Goal: Task Accomplishment & Management: Complete application form

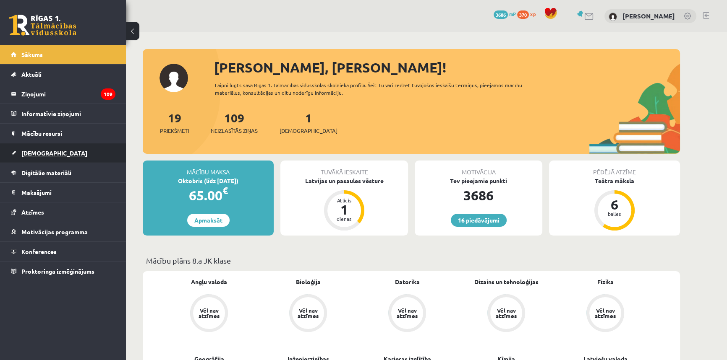
click at [55, 148] on link "[DEMOGRAPHIC_DATA]" at bounding box center [63, 152] width 104 height 19
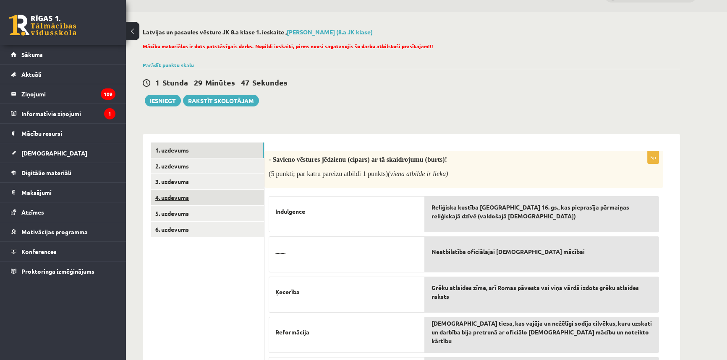
scroll to position [38, 0]
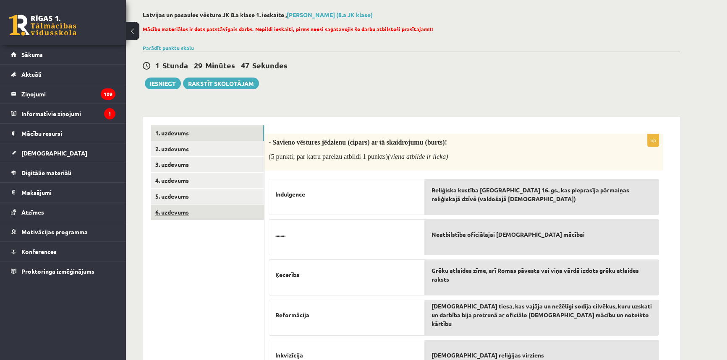
click at [212, 210] on link "6. uzdevums" at bounding box center [207, 213] width 113 height 16
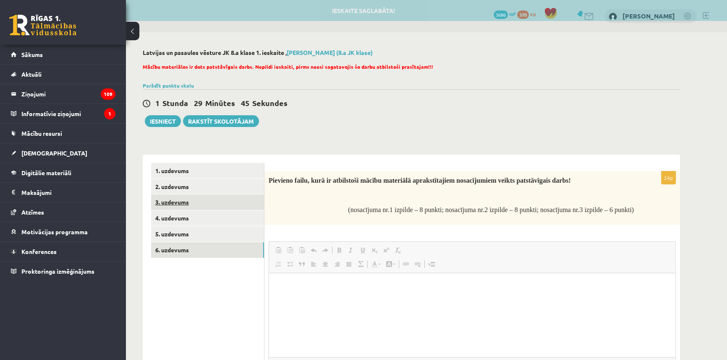
scroll to position [0, 0]
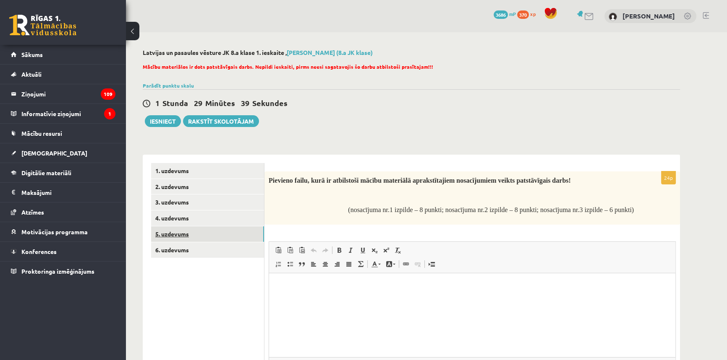
click at [190, 240] on link "5. uzdevums" at bounding box center [207, 235] width 113 height 16
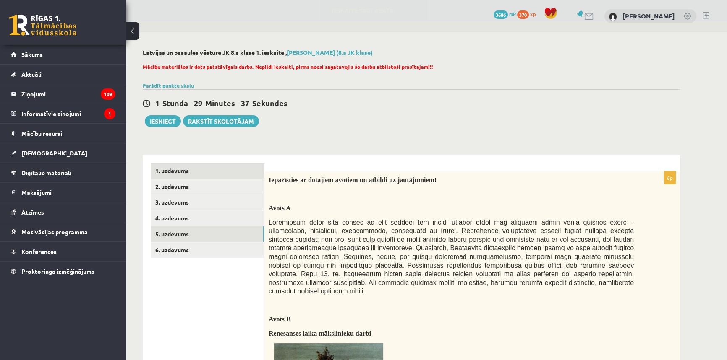
click at [204, 172] on link "1. uzdevums" at bounding box center [207, 171] width 113 height 16
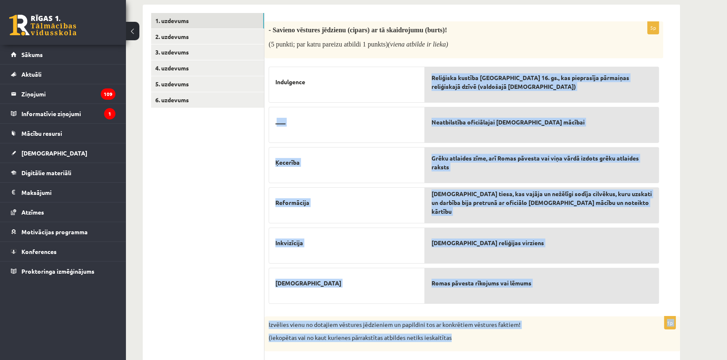
scroll to position [114, 0]
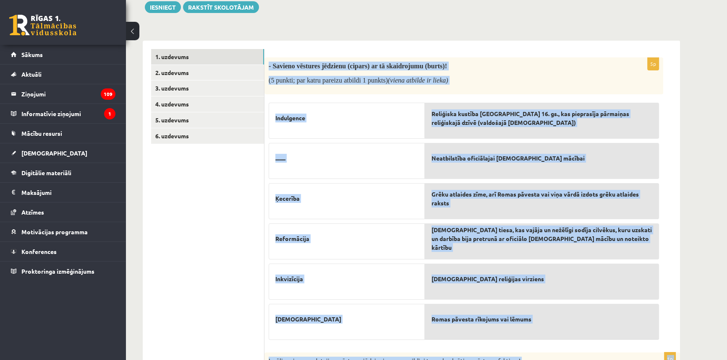
drag, startPoint x: 544, startPoint y: 152, endPoint x: 269, endPoint y: 62, distance: 289.3
click at [273, 62] on form "5p - Savieno vēstures jēdzienu (cipars) ar tā skaidrojumu (burts)! (5 punkti; p…" at bounding box center [472, 314] width 399 height 530
copy form "- Savieno vēstures jēdzienu (cipars) ar tā skaidrojumu (burts)! (5 punkti; par …"
click at [508, 91] on div "- Savieno vēstures jēdzienu (cipars) ar tā skaidrojumu (burts)! (5 punkti; par …" at bounding box center [463, 75] width 399 height 37
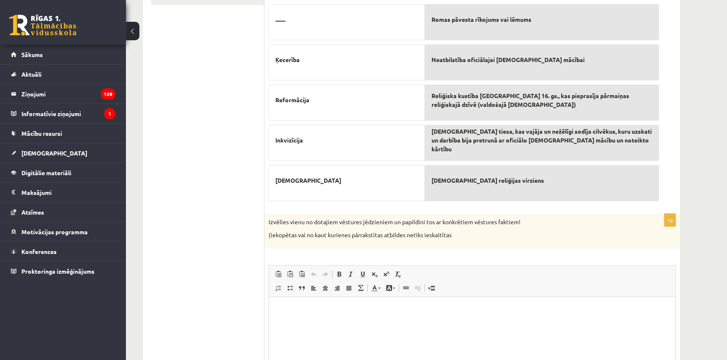
scroll to position [267, 0]
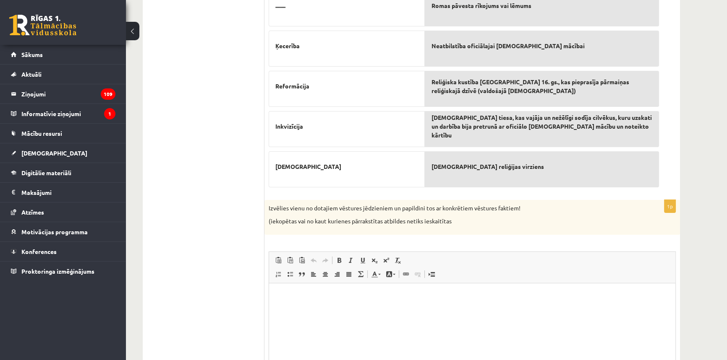
click at [301, 309] on html at bounding box center [472, 296] width 406 height 26
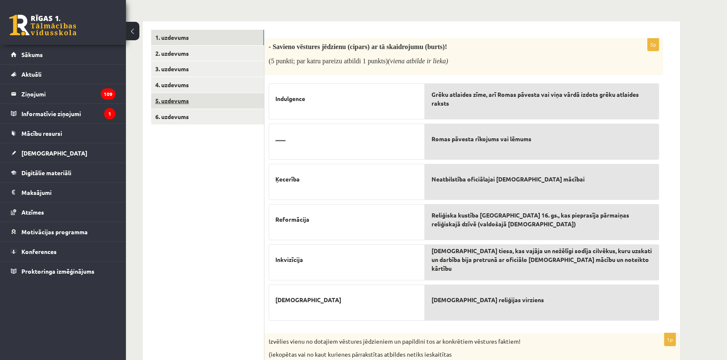
scroll to position [114, 0]
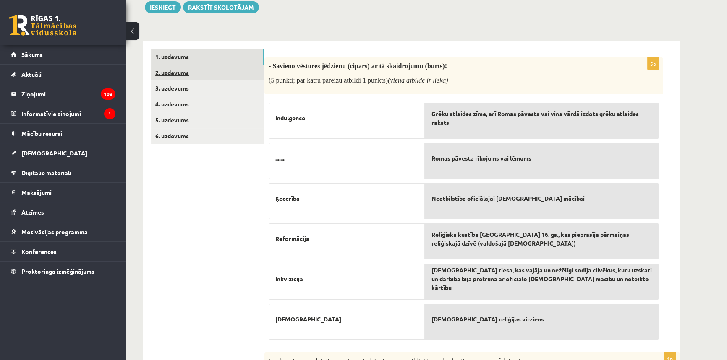
click at [190, 76] on link "2. uzdevums" at bounding box center [207, 73] width 113 height 16
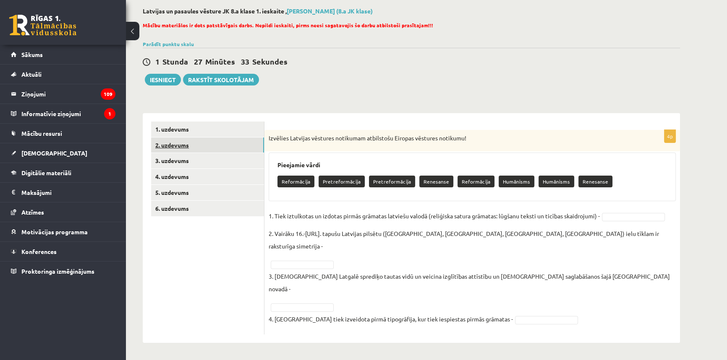
scroll to position [0, 0]
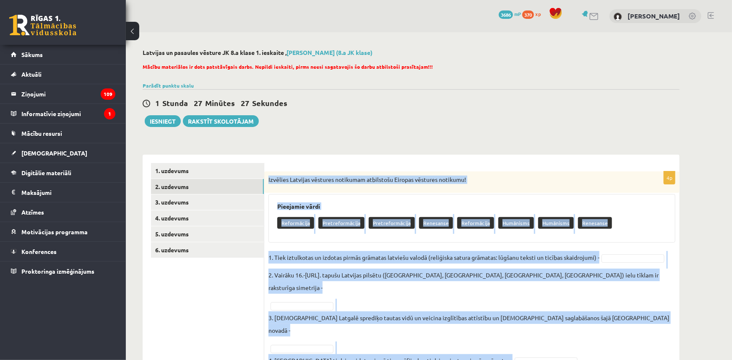
drag, startPoint x: 557, startPoint y: 318, endPoint x: 268, endPoint y: 177, distance: 322.2
click at [268, 177] on div "4p Izvēlies Latvijas vēstures notikumam atbilstošu Eiropas vēstures notikumu! P…" at bounding box center [471, 274] width 415 height 205
copy div "Izvēlies Latvijas vēstures notikumam atbilstošu Eiropas vēstures notikumu! Piee…"
click at [180, 178] on link "1. uzdevums" at bounding box center [207, 171] width 113 height 16
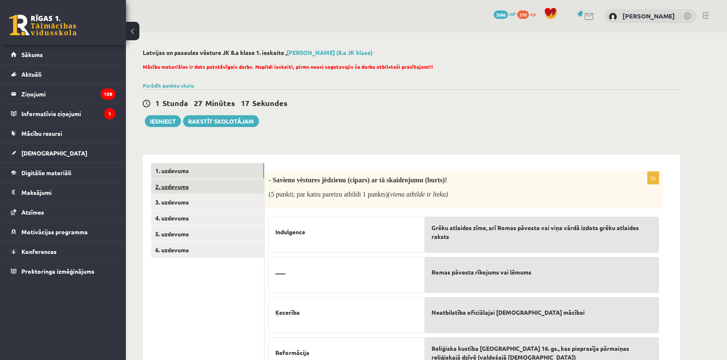
click at [204, 181] on link "2. uzdevums" at bounding box center [207, 187] width 113 height 16
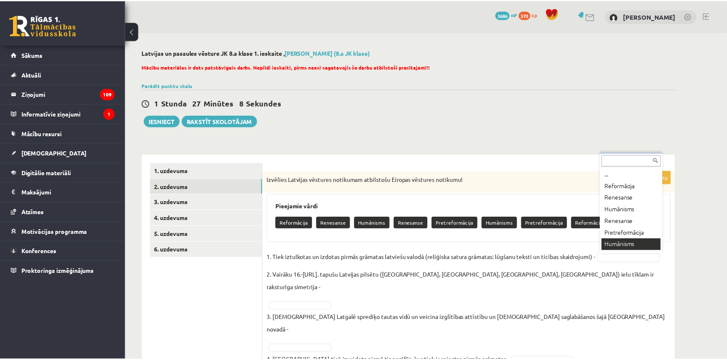
scroll to position [10, 0]
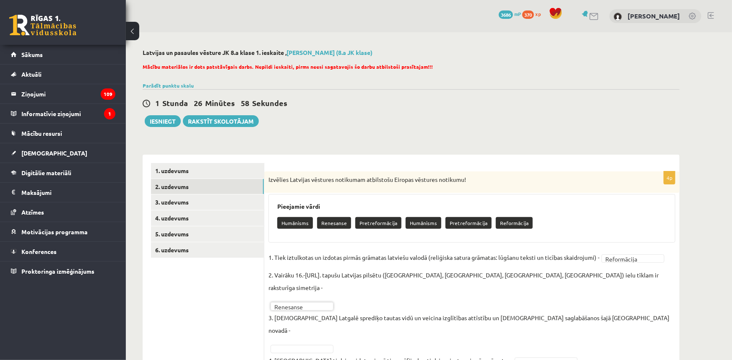
click at [626, 298] on fieldset "**********" at bounding box center [472, 311] width 407 height 121
click at [493, 306] on fieldset "**********" at bounding box center [472, 311] width 407 height 121
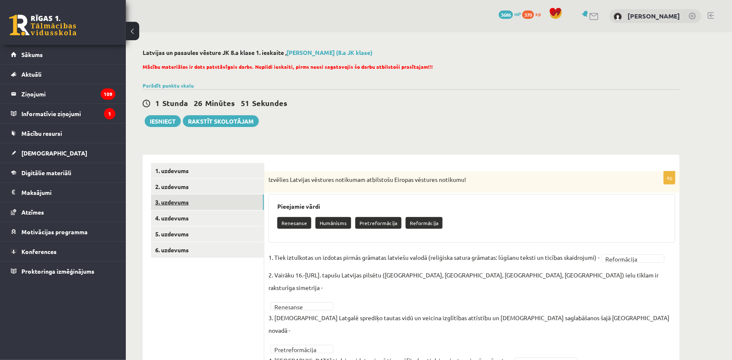
click at [209, 206] on link "3. uzdevums" at bounding box center [207, 203] width 113 height 16
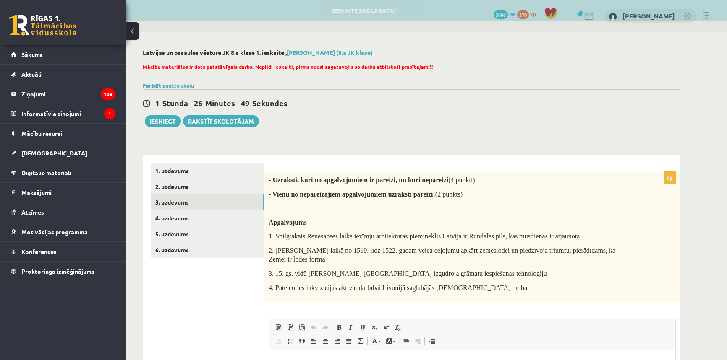
scroll to position [0, 0]
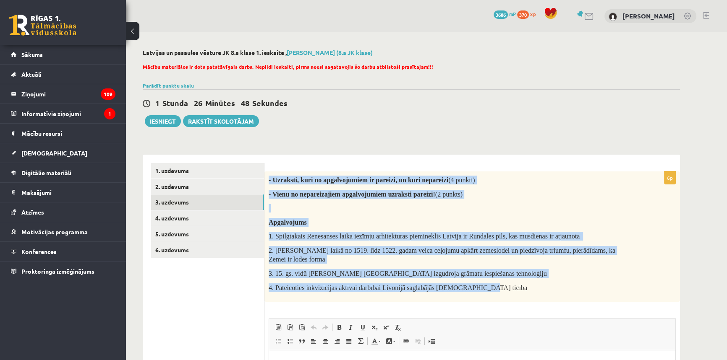
drag, startPoint x: 497, startPoint y: 290, endPoint x: 269, endPoint y: 171, distance: 257.7
click at [269, 171] on div "6p - Uzraksti, kuri no apgalvojumiem ir pareizi, un kuri nepareizi (4 punkti) -…" at bounding box center [471, 328] width 415 height 347
drag, startPoint x: 266, startPoint y: 174, endPoint x: 505, endPoint y: 291, distance: 266.5
click at [505, 291] on div "- Uzraksti, kuri no apgalvojumiem ir pareizi, un kuri nepareizi (4 punkti) - Vi…" at bounding box center [471, 237] width 415 height 130
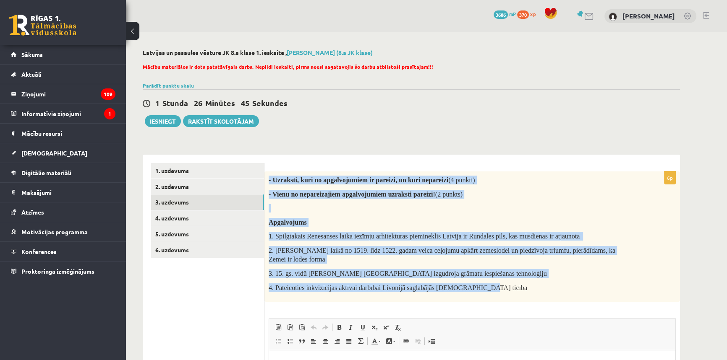
copy div "- Uzraksti, kuri no apgalvojumiem ir pareizi, un kuri nepareizi (4 punkti) - Vi…"
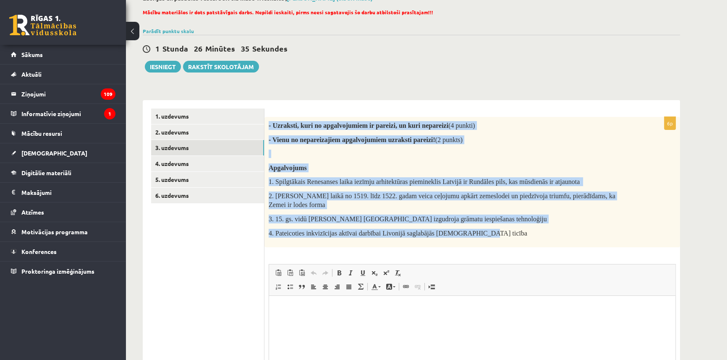
scroll to position [114, 0]
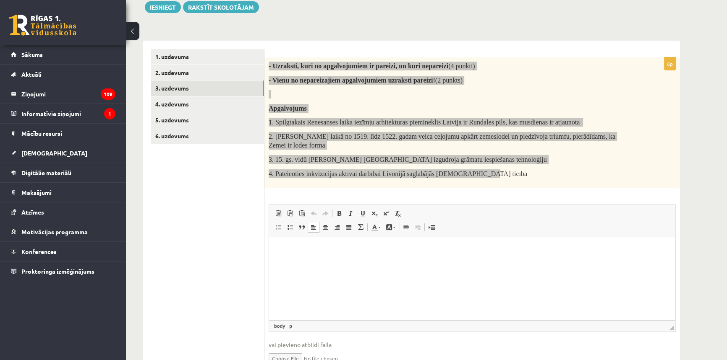
click at [403, 261] on html at bounding box center [472, 249] width 406 height 26
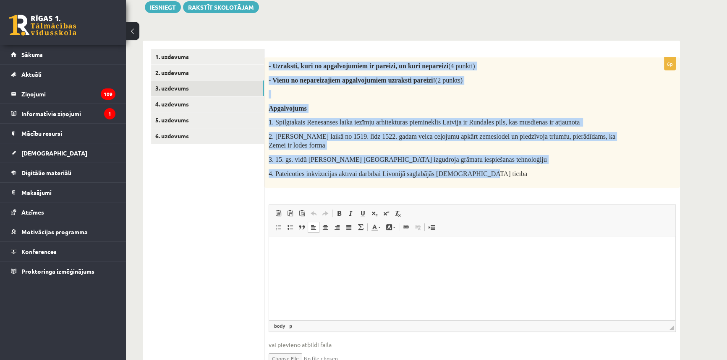
click at [573, 159] on p "3. 15. gs. vidū Johans Gūtenbergs Vācijā izgudroja grāmatu iespiešanas tehnoloģ…" at bounding box center [451, 159] width 365 height 9
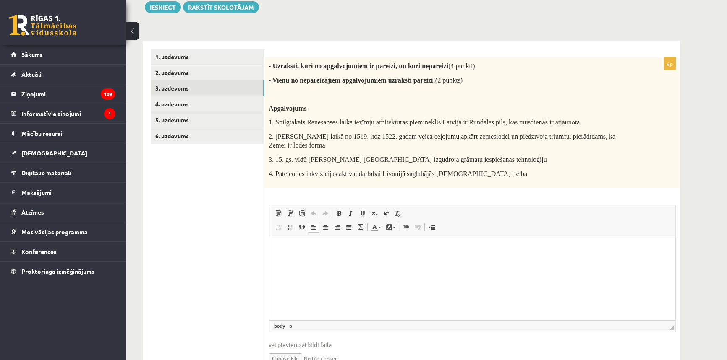
click at [386, 246] on p "Editor, wiswyg-editor-user-answer-47024885740120" at bounding box center [471, 249] width 389 height 9
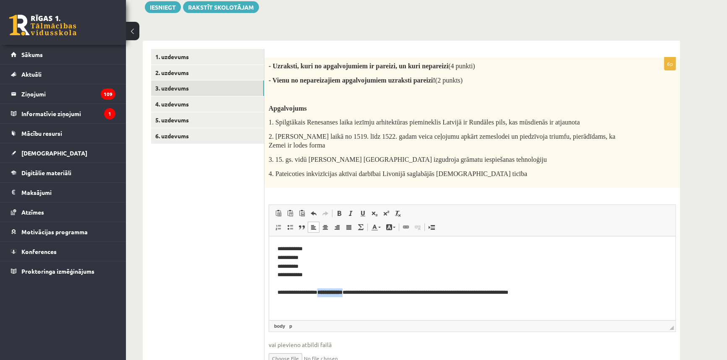
drag, startPoint x: 336, startPoint y: 290, endPoint x: 305, endPoint y: 292, distance: 31.1
click at [317, 292] on strong "**********" at bounding box center [329, 292] width 25 height 5
click at [340, 214] on span at bounding box center [339, 213] width 7 height 7
click at [309, 290] on p "**********" at bounding box center [471, 271] width 389 height 52
click at [174, 102] on link "4. uzdevums" at bounding box center [207, 105] width 113 height 16
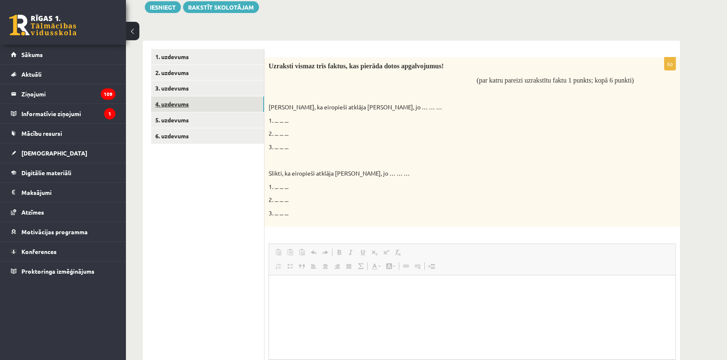
scroll to position [0, 0]
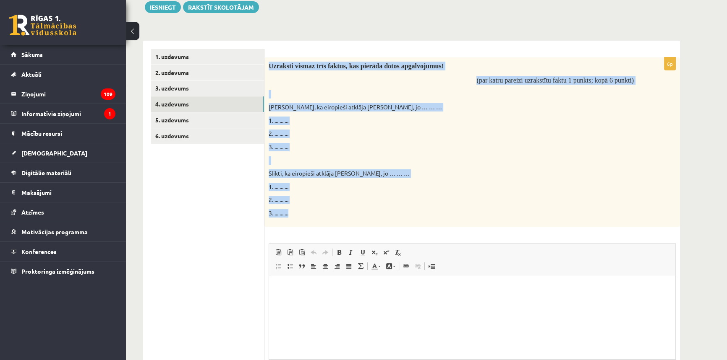
drag, startPoint x: 323, startPoint y: 218, endPoint x: 269, endPoint y: 59, distance: 168.1
click at [269, 59] on div "Uzraksti vismaz trīs faktus, kas pierāda dotos apgalvojumus! (par katru pareizi…" at bounding box center [471, 142] width 415 height 170
copy div "Uzraksti vismaz trīs faktus, kas pierāda dotos apgalvojumus! (par katru pareizi…"
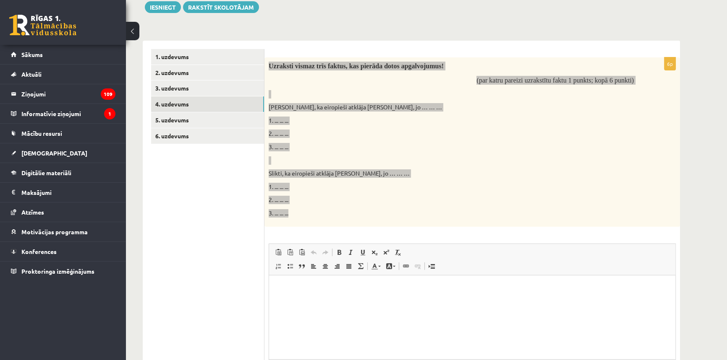
click at [296, 293] on html at bounding box center [472, 288] width 406 height 26
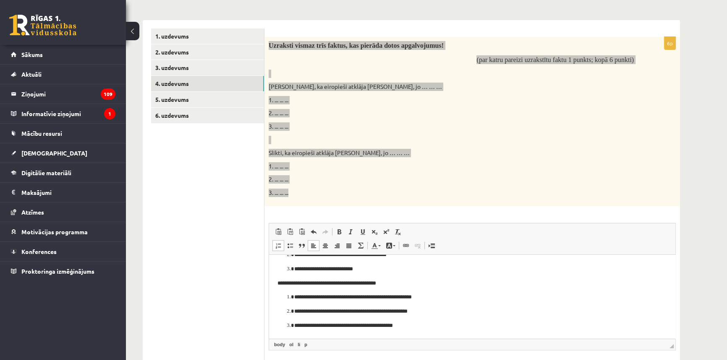
scroll to position [152, 0]
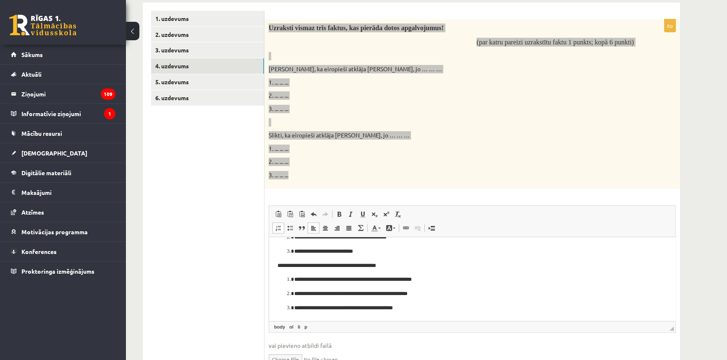
click at [294, 304] on li "**********" at bounding box center [472, 308] width 356 height 9
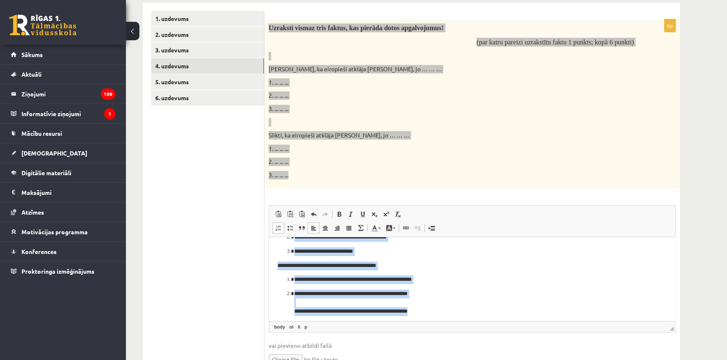
scroll to position [0, 0]
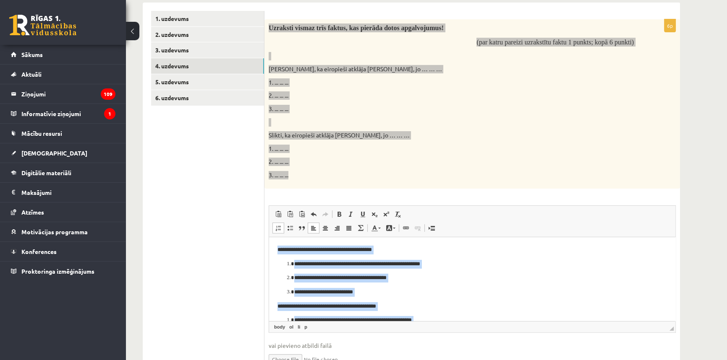
drag, startPoint x: 417, startPoint y: 317, endPoint x: 207, endPoint y: 177, distance: 252.8
click at [269, 237] on html "**********" at bounding box center [472, 301] width 406 height 128
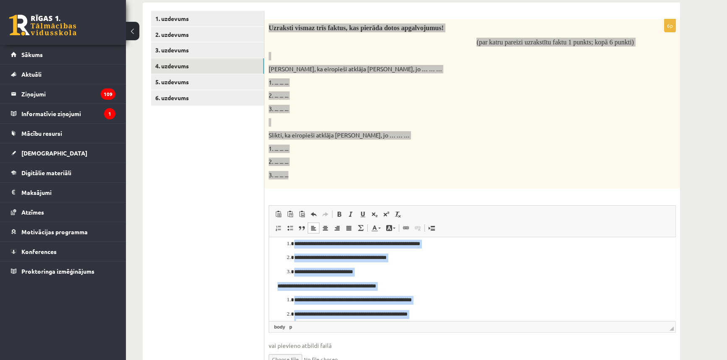
scroll to position [38, 0]
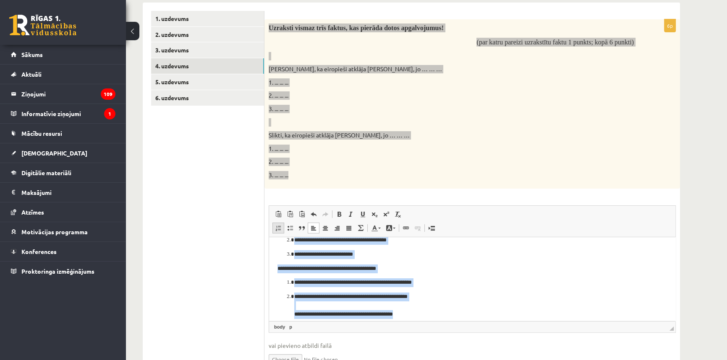
click at [279, 225] on span at bounding box center [278, 228] width 7 height 7
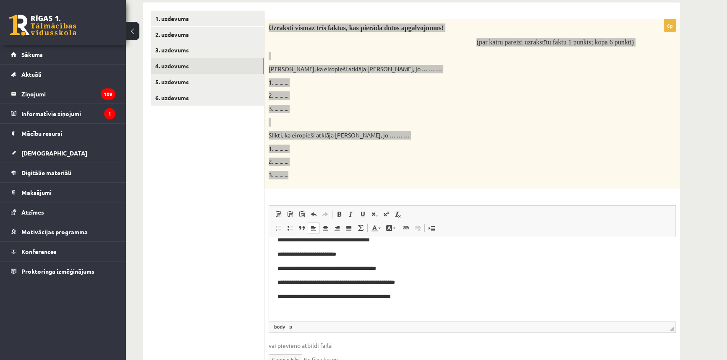
click at [420, 274] on body "**********" at bounding box center [471, 269] width 389 height 122
click at [276, 282] on html "**********" at bounding box center [472, 268] width 406 height 138
click at [278, 302] on p "**********" at bounding box center [469, 300] width 384 height 9
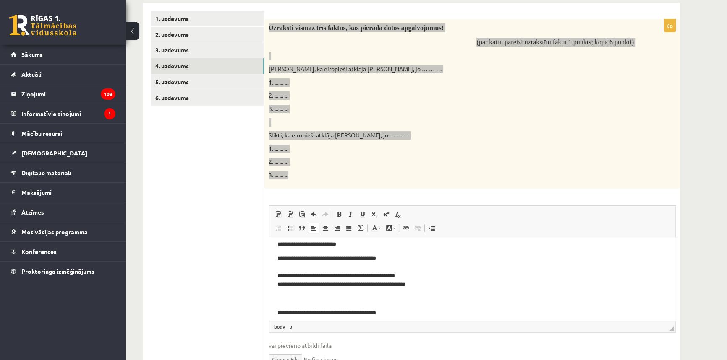
scroll to position [53, 0]
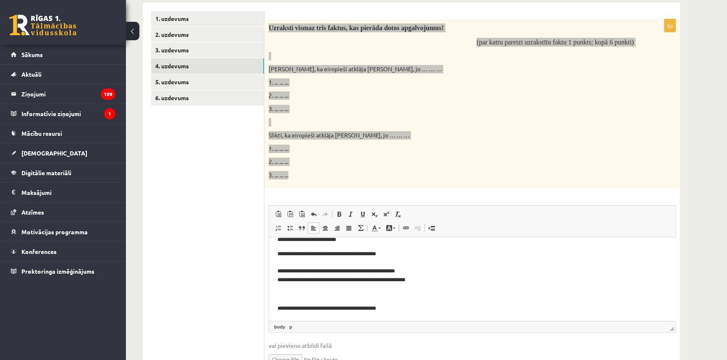
click at [277, 309] on html "**********" at bounding box center [472, 253] width 406 height 136
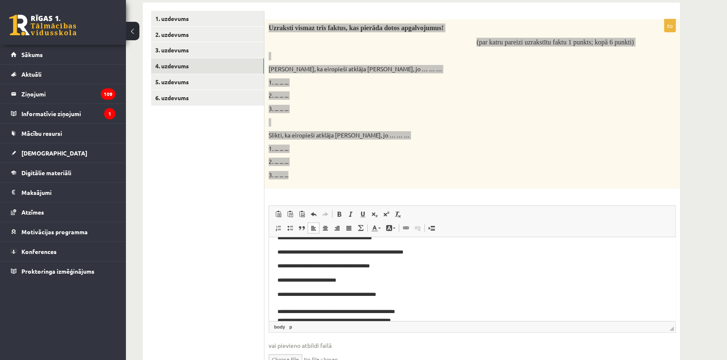
scroll to position [0, 0]
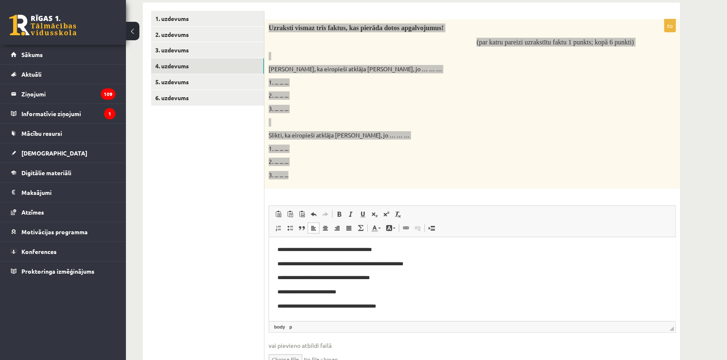
click at [385, 250] on p "**********" at bounding box center [469, 249] width 384 height 9
click at [277, 263] on p "**********" at bounding box center [469, 264] width 384 height 9
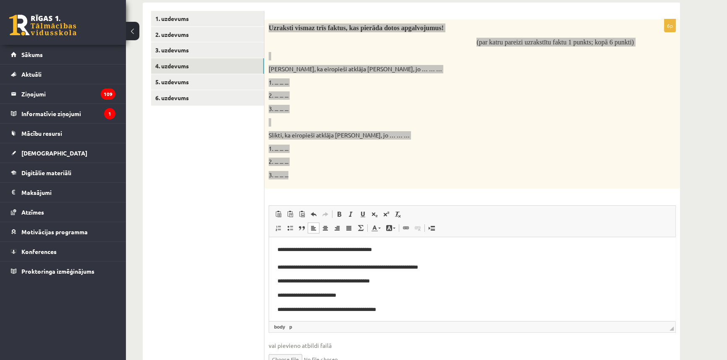
click at [274, 279] on html "**********" at bounding box center [472, 297] width 406 height 120
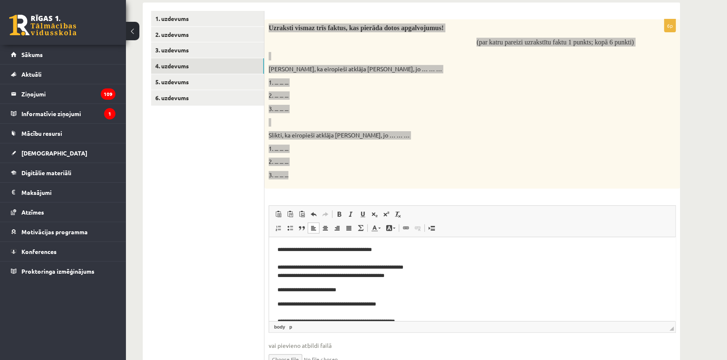
click at [279, 290] on p "**********" at bounding box center [469, 290] width 384 height 9
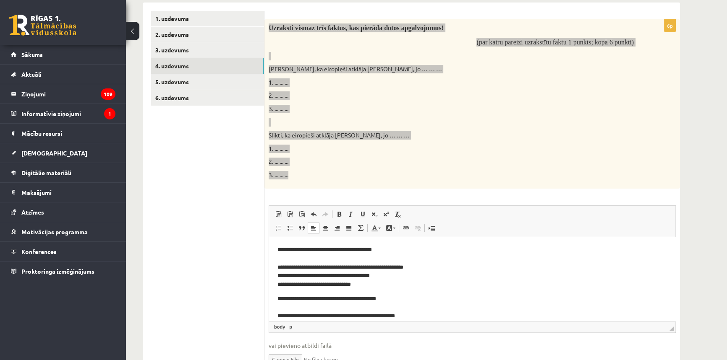
scroll to position [25, 0]
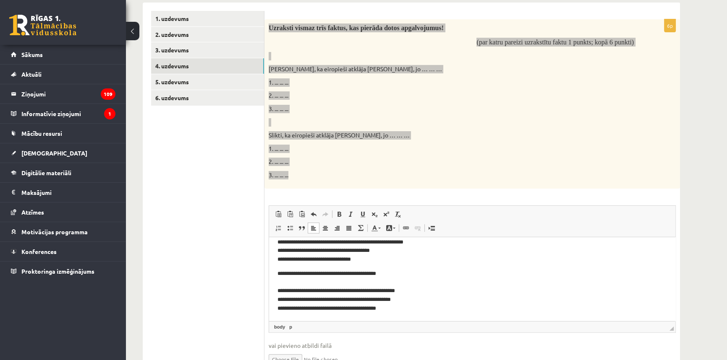
click at [360, 260] on p "**********" at bounding box center [469, 242] width 384 height 44
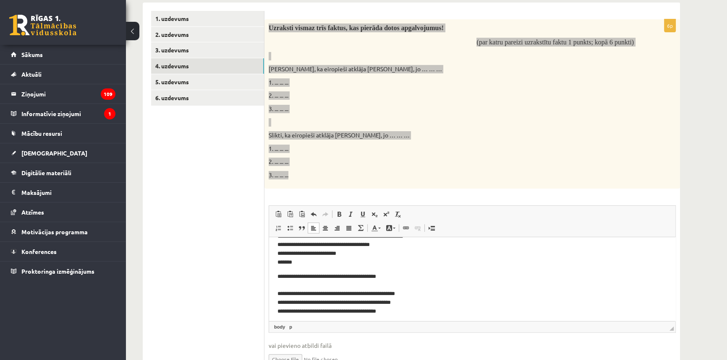
scroll to position [34, 0]
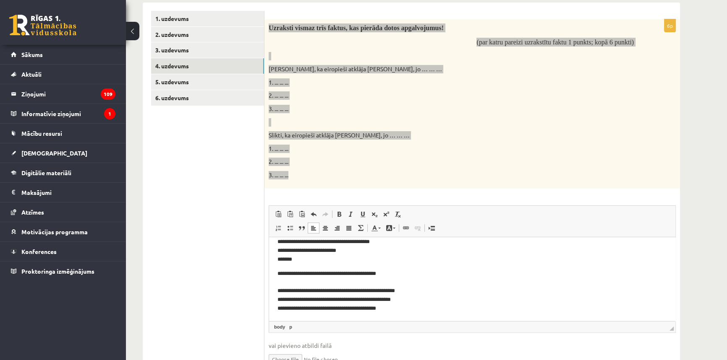
click at [391, 272] on p "**********" at bounding box center [469, 291] width 384 height 44
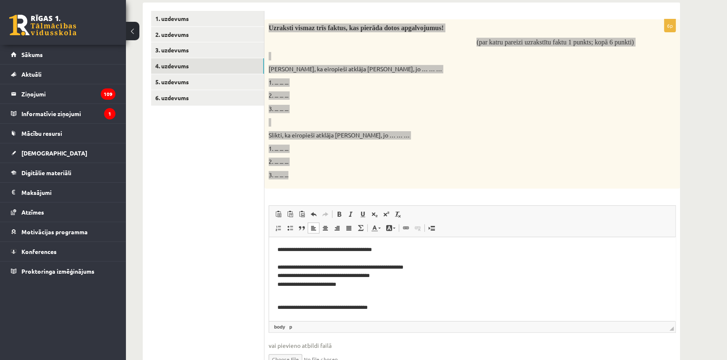
scroll to position [0, 0]
click at [383, 249] on p "**********" at bounding box center [469, 271] width 384 height 52
click at [351, 266] on p "**********" at bounding box center [469, 271] width 384 height 52
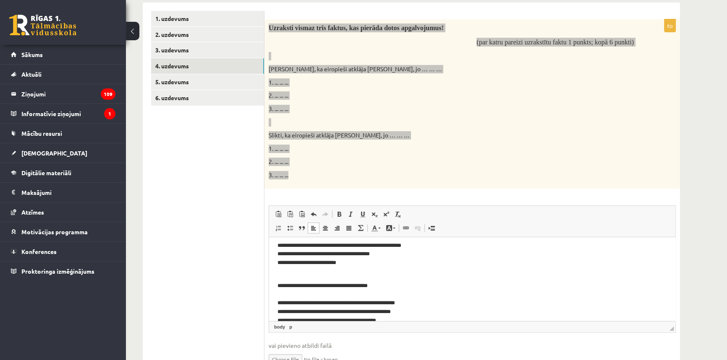
scroll to position [34, 0]
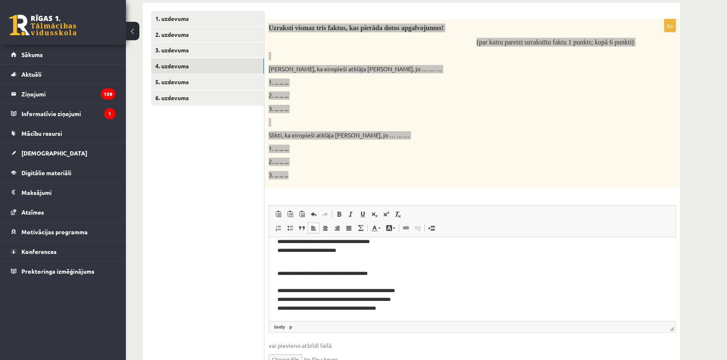
click at [345, 250] on p "**********" at bounding box center [469, 237] width 384 height 52
click at [373, 288] on p "**********" at bounding box center [469, 291] width 384 height 44
click at [375, 292] on p "**********" at bounding box center [469, 291] width 384 height 44
click at [458, 301] on p "**********" at bounding box center [469, 291] width 384 height 44
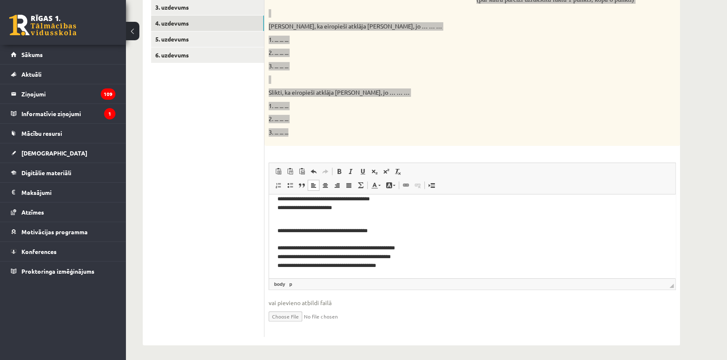
scroll to position [197, 0]
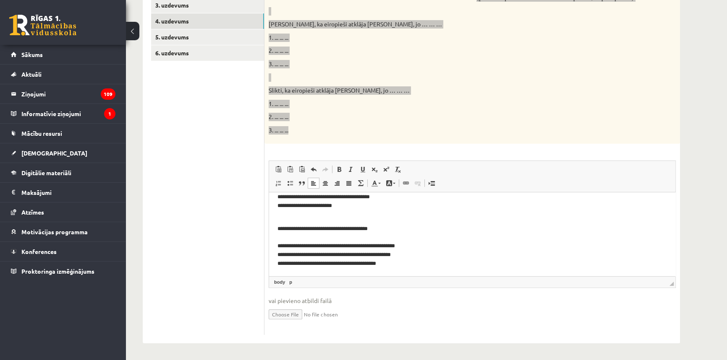
click at [375, 244] on p "**********" at bounding box center [469, 246] width 384 height 44
click at [475, 271] on html "**********" at bounding box center [472, 217] width 406 height 118
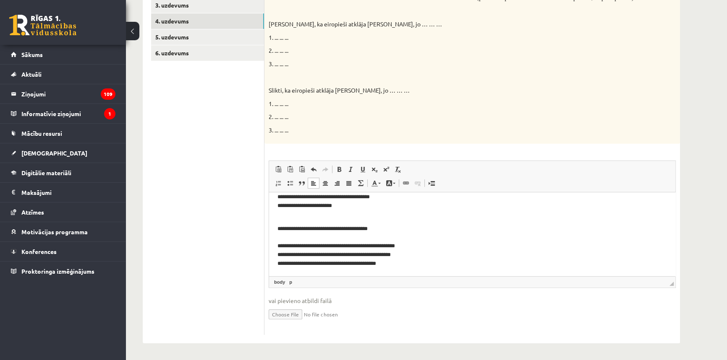
click at [453, 296] on fieldset "**********" at bounding box center [472, 246] width 407 height 170
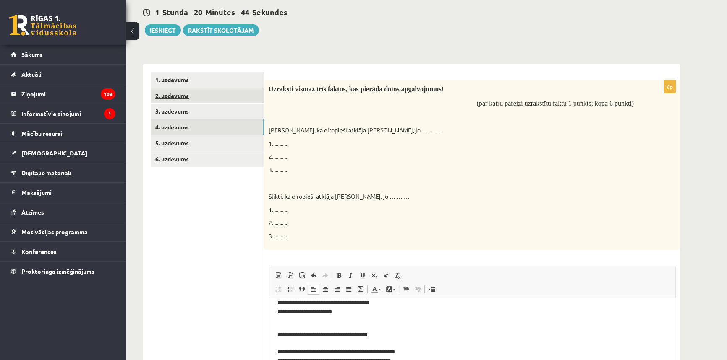
scroll to position [83, 0]
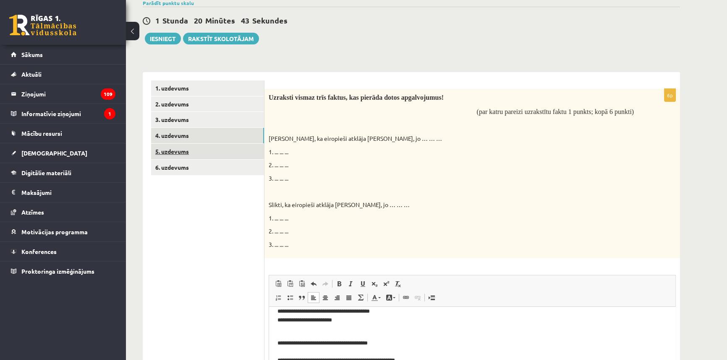
click at [184, 151] on link "5. uzdevums" at bounding box center [207, 152] width 113 height 16
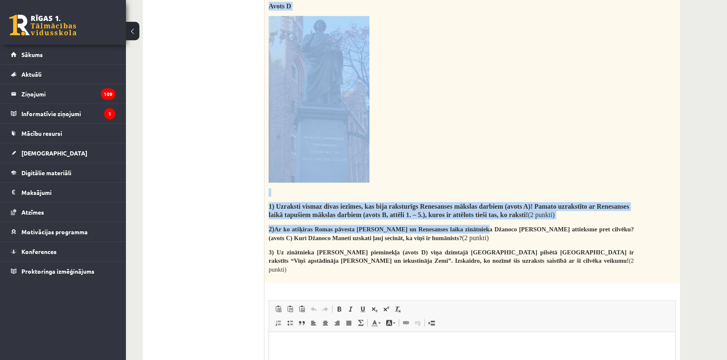
scroll to position [1532, 0]
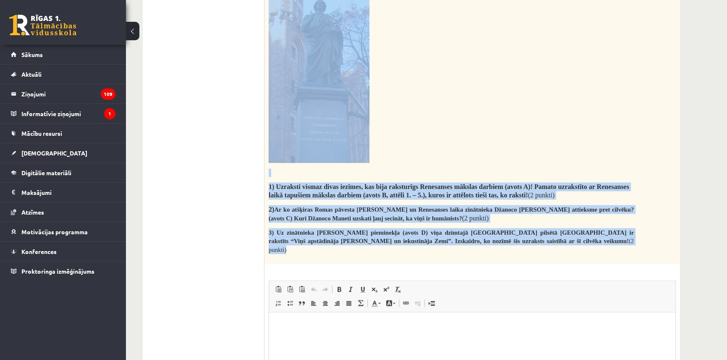
drag, startPoint x: 266, startPoint y: 94, endPoint x: 574, endPoint y: 227, distance: 335.5
copy div "Iepazīsties ar dotajiem avotiem un atbildi uz jautājumiem! Avots A Renesanses l…"
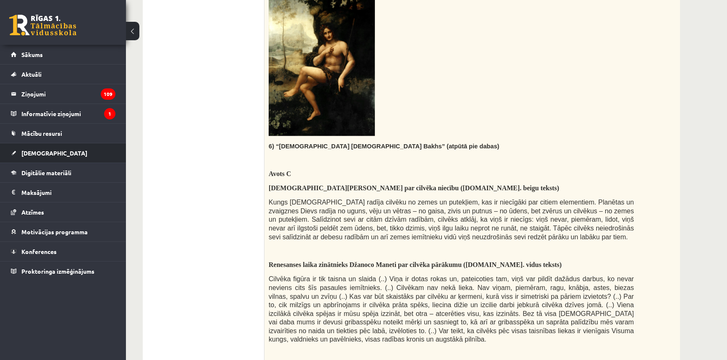
click at [121, 161] on li "Ieskaites Neizpildītās Izlabotās" at bounding box center [63, 153] width 126 height 20
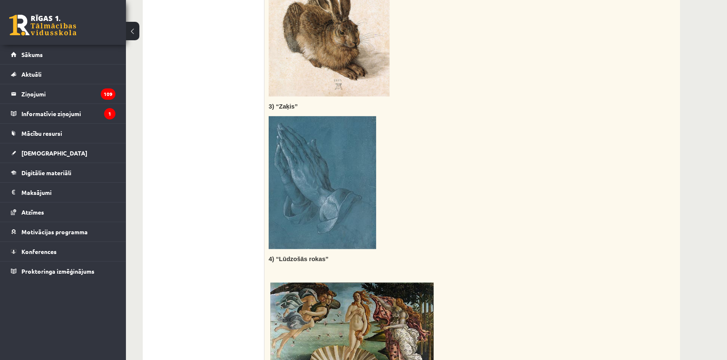
scroll to position [731, 0]
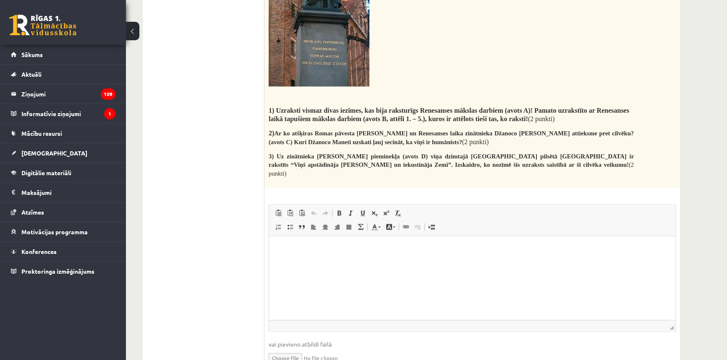
drag, startPoint x: 326, startPoint y: 240, endPoint x: 326, endPoint y: 317, distance: 76.8
click at [326, 261] on html at bounding box center [472, 249] width 406 height 26
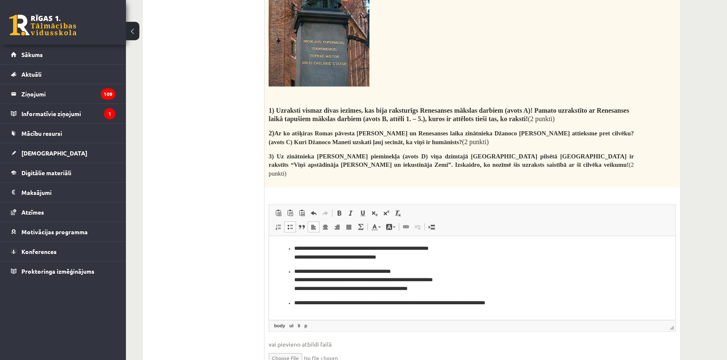
scroll to position [1625, 0]
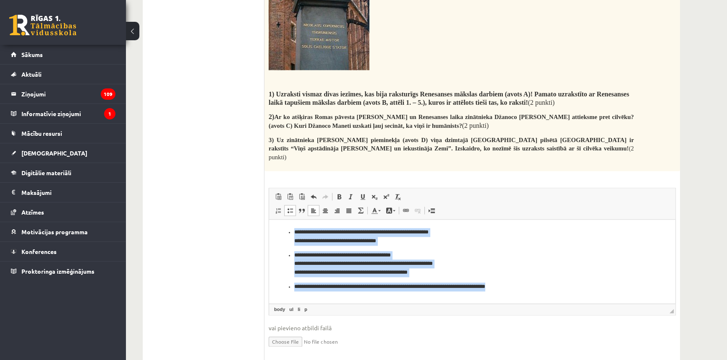
drag, startPoint x: 527, startPoint y: 286, endPoint x: 256, endPoint y: 227, distance: 276.7
click at [269, 227] on html "**********" at bounding box center [472, 259] width 406 height 80
click at [287, 207] on span at bounding box center [290, 210] width 7 height 7
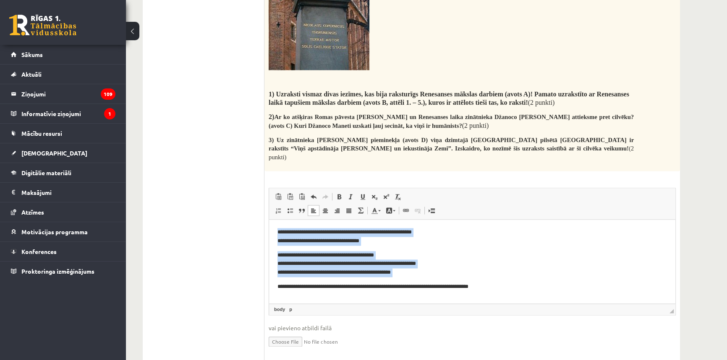
click at [284, 254] on p "**********" at bounding box center [471, 264] width 389 height 26
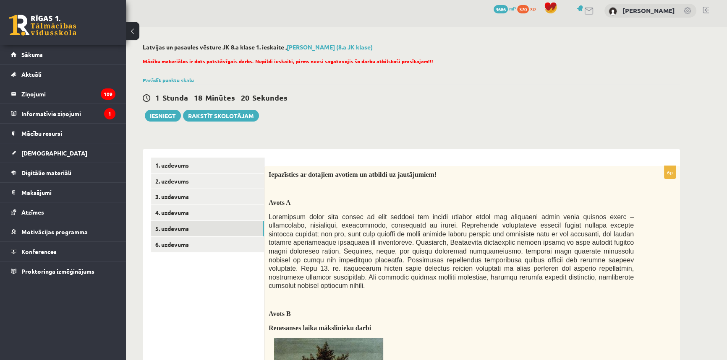
scroll to position [0, 0]
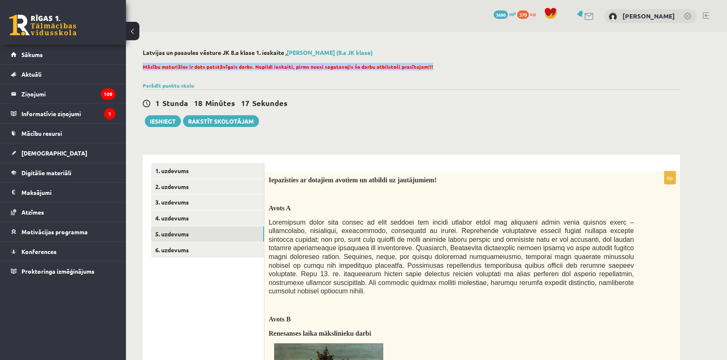
drag, startPoint x: 140, startPoint y: 64, endPoint x: 421, endPoint y: 65, distance: 281.1
click at [427, 70] on p "Mācību materiālos ir dots patstāvīgais darbs. Nepildi ieskaiti, pirms neesi sag…" at bounding box center [409, 67] width 533 height 8
click at [188, 249] on link "6. uzdevums" at bounding box center [207, 251] width 113 height 16
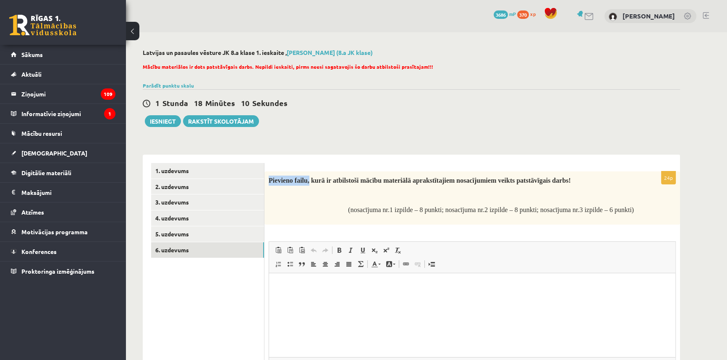
drag, startPoint x: 266, startPoint y: 180, endPoint x: 308, endPoint y: 176, distance: 43.0
click at [308, 176] on div "Pievieno failu, kurā ir atbilstoši mācību materiālā aprakstītajiem nosacījumiem…" at bounding box center [471, 199] width 415 height 54
click at [318, 208] on p "(nosacījuma nr.1 izpilde – 8 punkti; nosacījuma nr.2 izpilde – 8 punkti; nosacī…" at bounding box center [451, 210] width 365 height 10
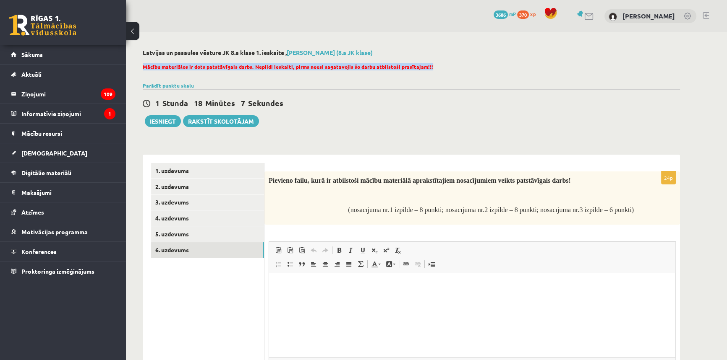
drag, startPoint x: 428, startPoint y: 66, endPoint x: 141, endPoint y: 67, distance: 286.2
click at [141, 67] on div "Latvijas un pasaules vēsture JK 8.a klase 1. ieskaite , Kārlis Bergs (8.a JK kl…" at bounding box center [411, 236] width 571 height 409
click at [140, 70] on div "Latvijas un pasaules vēsture JK 8.a klase 1. ieskaite , Kārlis Bergs (8.a JK kl…" at bounding box center [411, 236] width 571 height 409
drag, startPoint x: 432, startPoint y: 68, endPoint x: 143, endPoint y: 65, distance: 289.5
click at [143, 65] on p "Mācību materiālos ir dots patstāvīgais darbs. Nepildi ieskaiti, pirms neesi sag…" at bounding box center [409, 67] width 533 height 8
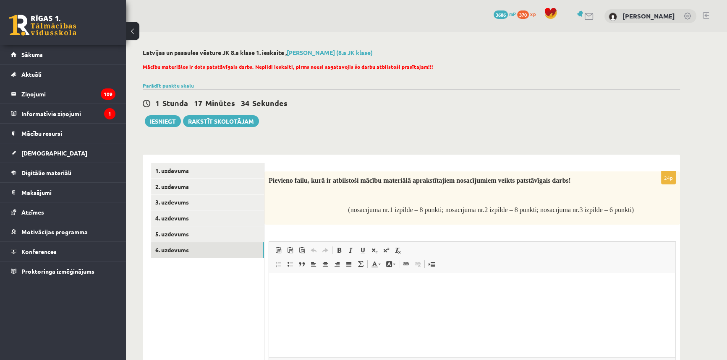
click at [199, 23] on div "0 Dāvanas 3686 mP 370 xp Kārlis Bergs" at bounding box center [426, 16] width 601 height 32
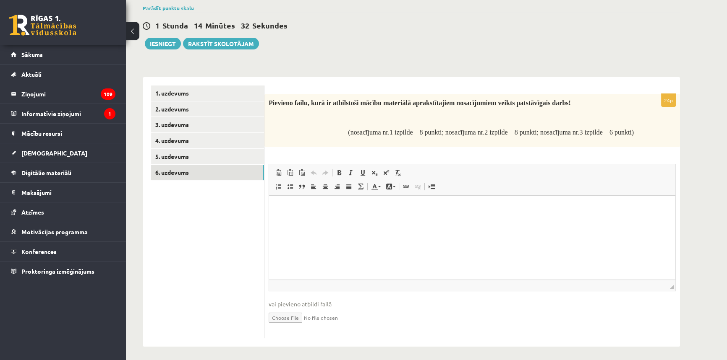
scroll to position [81, 0]
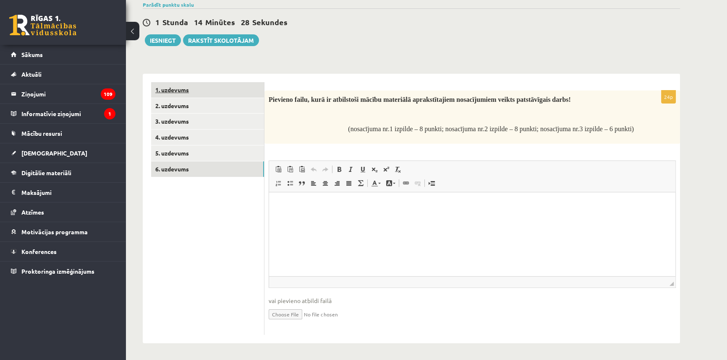
click at [212, 88] on link "1. uzdevums" at bounding box center [207, 90] width 113 height 16
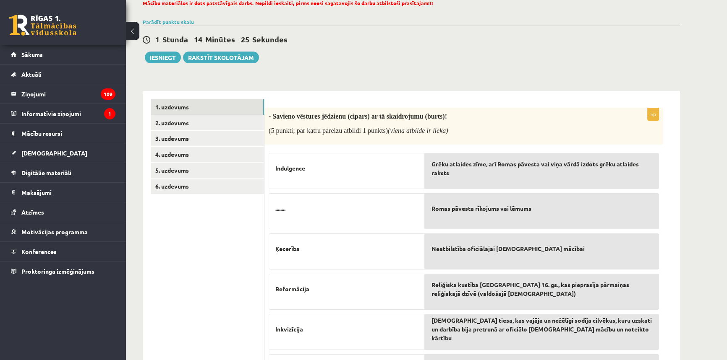
scroll to position [5, 0]
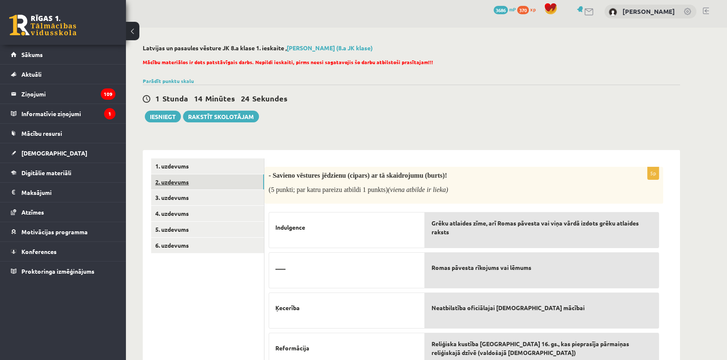
click at [178, 184] on link "2. uzdevums" at bounding box center [207, 183] width 113 height 16
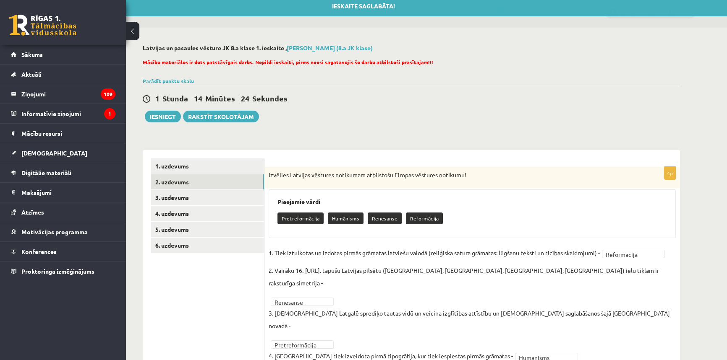
scroll to position [0, 0]
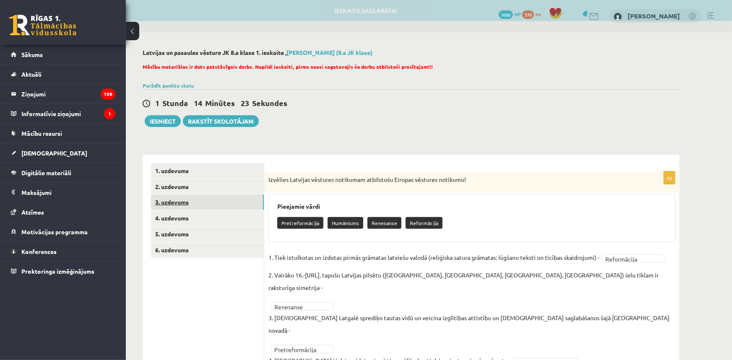
click at [190, 198] on link "3. uzdevums" at bounding box center [207, 203] width 113 height 16
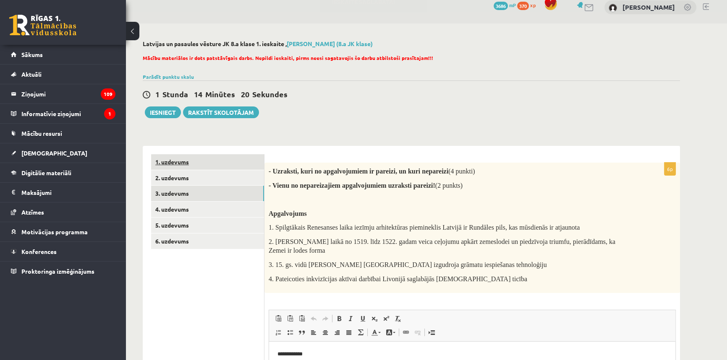
scroll to position [5, 0]
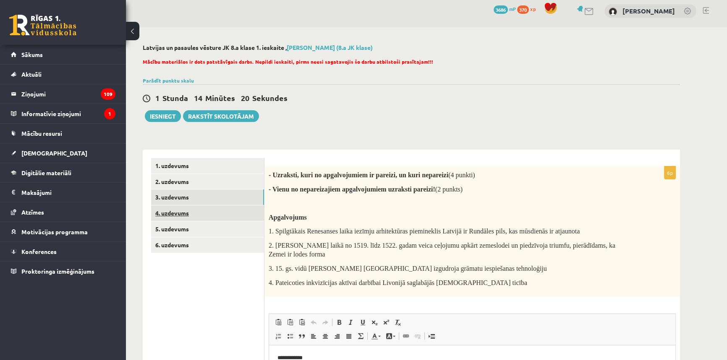
click at [188, 209] on link "4. uzdevums" at bounding box center [207, 214] width 113 height 16
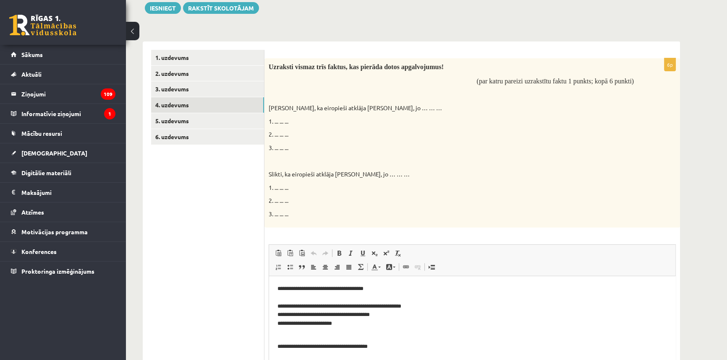
scroll to position [0, 0]
click at [189, 122] on link "5. uzdevums" at bounding box center [207, 121] width 113 height 16
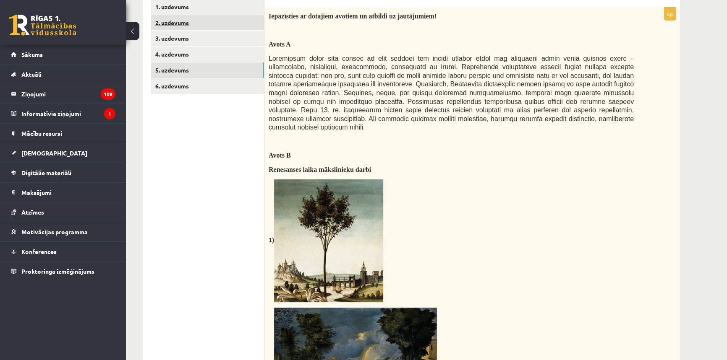
scroll to position [76, 0]
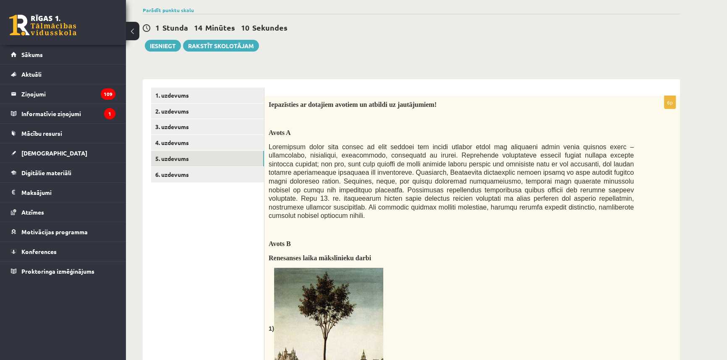
click at [176, 176] on link "6. uzdevums" at bounding box center [207, 175] width 113 height 16
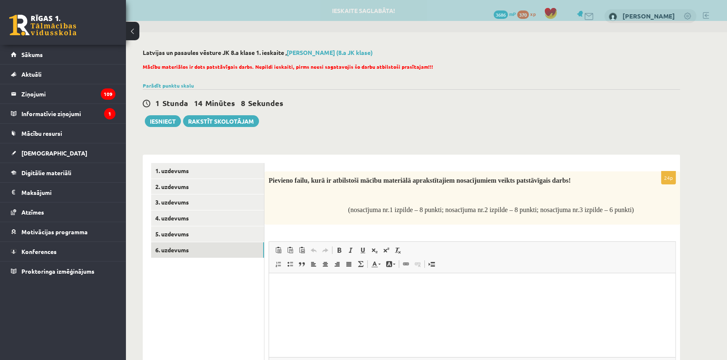
scroll to position [0, 0]
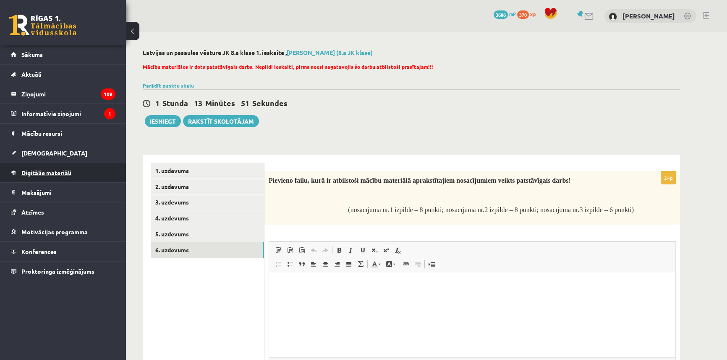
click at [31, 169] on span "Digitālie materiāli" at bounding box center [46, 173] width 50 height 8
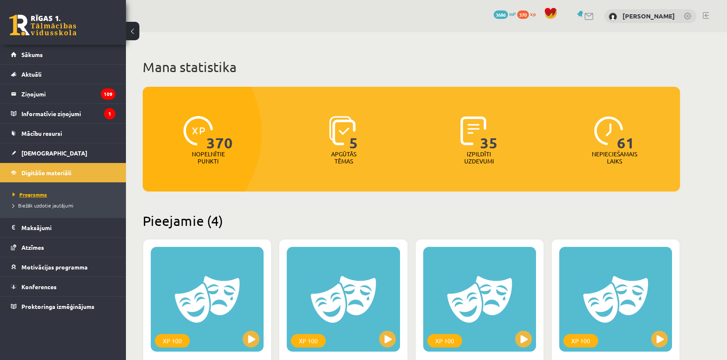
click at [35, 192] on span "Programma" at bounding box center [30, 194] width 34 height 7
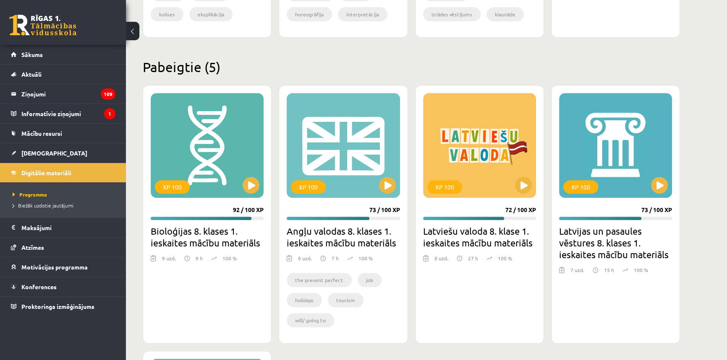
scroll to position [534, 0]
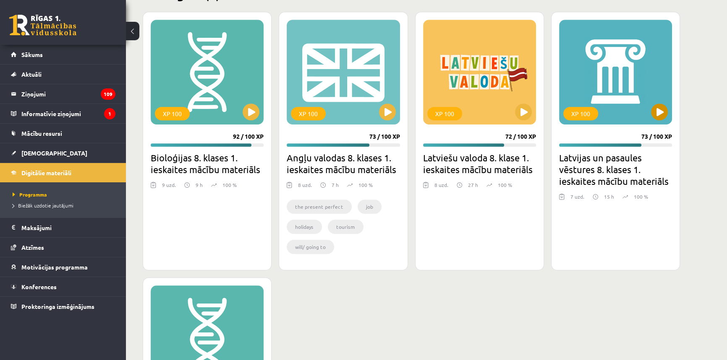
click at [595, 45] on div "XP 100" at bounding box center [615, 72] width 113 height 105
click at [615, 78] on div "XP 100" at bounding box center [615, 72] width 113 height 105
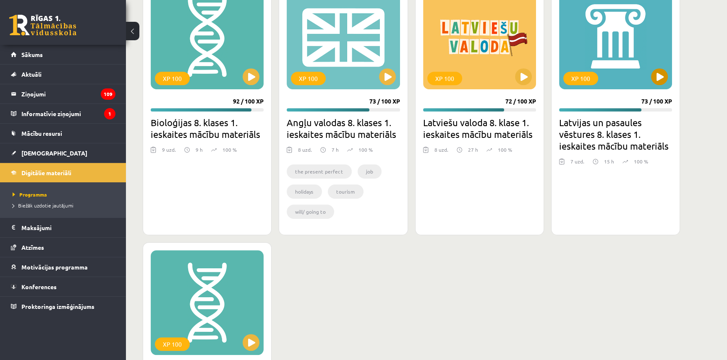
scroll to position [565, 0]
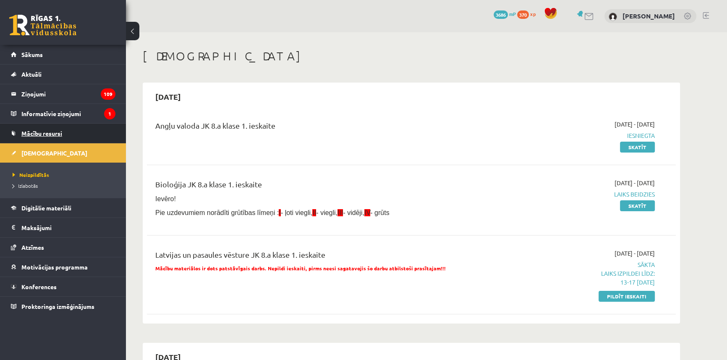
click at [46, 131] on span "Mācību resursi" at bounding box center [41, 134] width 41 height 8
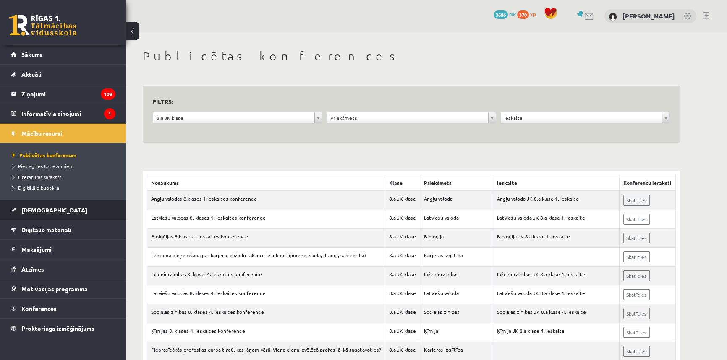
click at [60, 209] on link "[DEMOGRAPHIC_DATA]" at bounding box center [63, 210] width 104 height 19
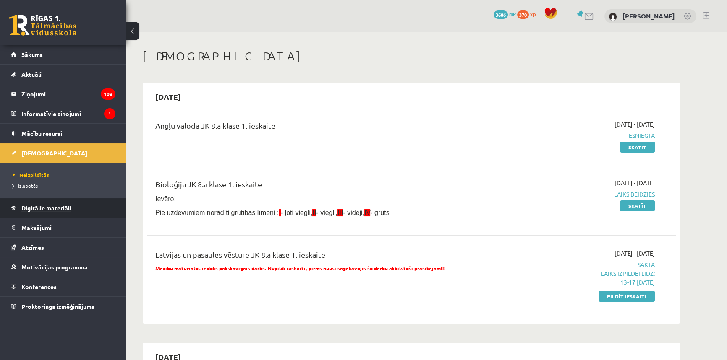
click at [63, 210] on span "Digitālie materiāli" at bounding box center [46, 208] width 50 height 8
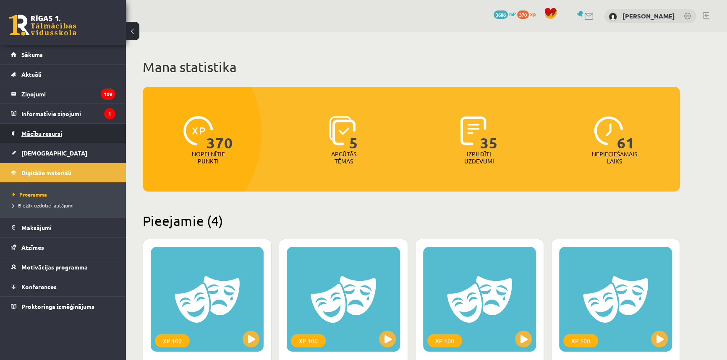
click at [57, 137] on link "Mācību resursi" at bounding box center [63, 133] width 104 height 19
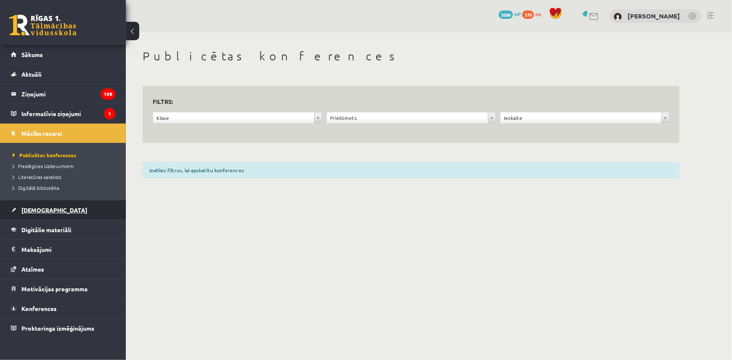
click at [58, 213] on link "[DEMOGRAPHIC_DATA]" at bounding box center [63, 210] width 104 height 19
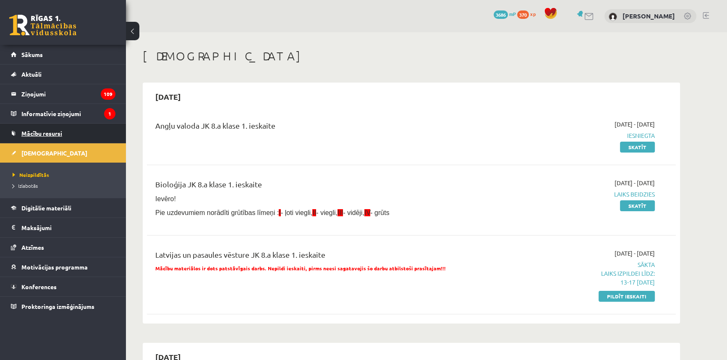
click at [44, 129] on link "Mācību resursi" at bounding box center [63, 133] width 104 height 19
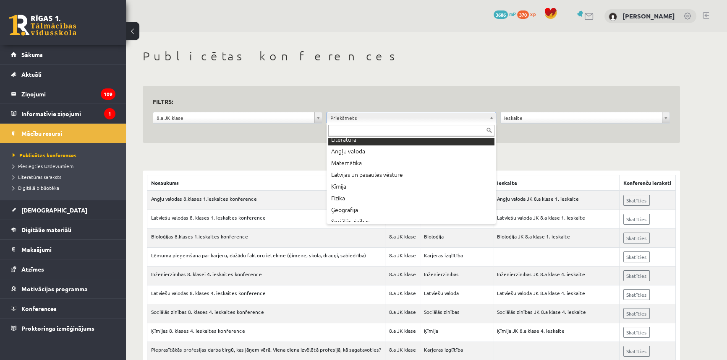
scroll to position [38, 0]
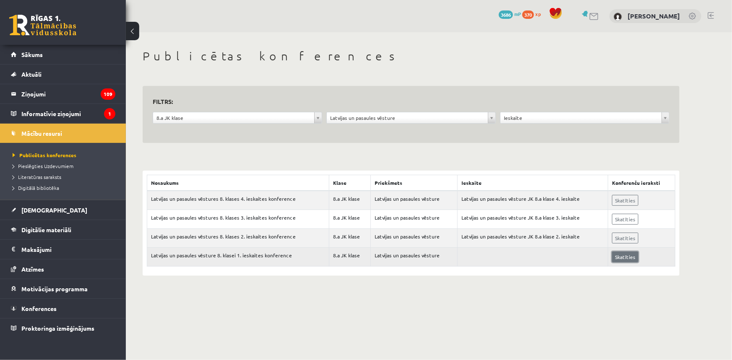
click at [621, 256] on link "Skatīties" at bounding box center [625, 257] width 26 height 11
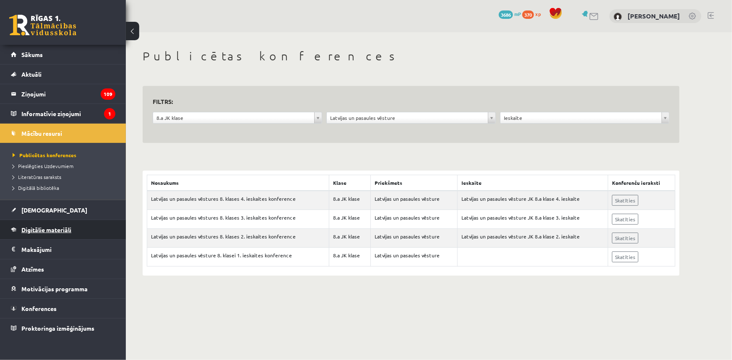
click at [33, 227] on span "Digitālie materiāli" at bounding box center [46, 230] width 50 height 8
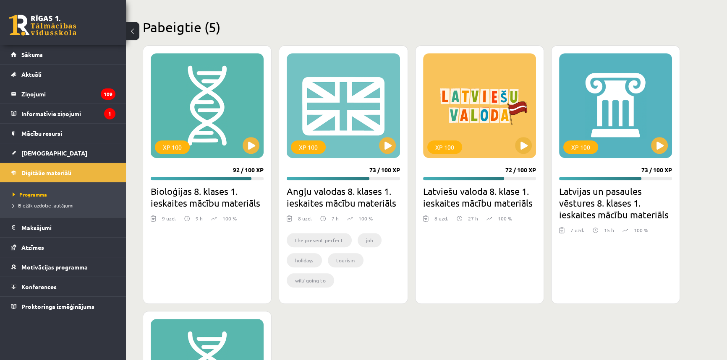
scroll to position [488, 0]
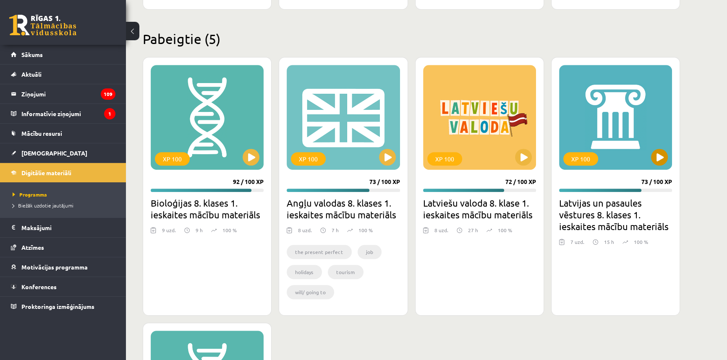
click at [618, 131] on div "XP 100" at bounding box center [615, 117] width 113 height 105
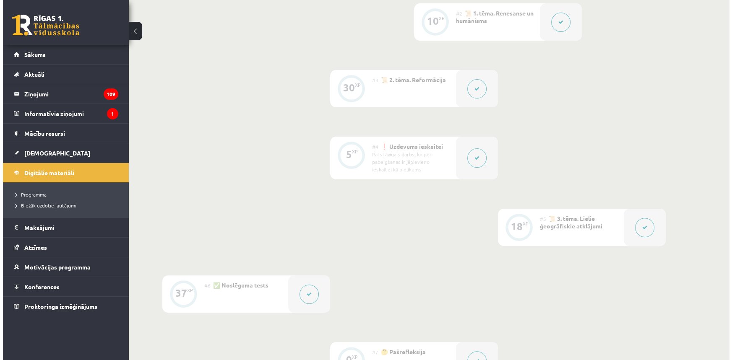
scroll to position [264, 0]
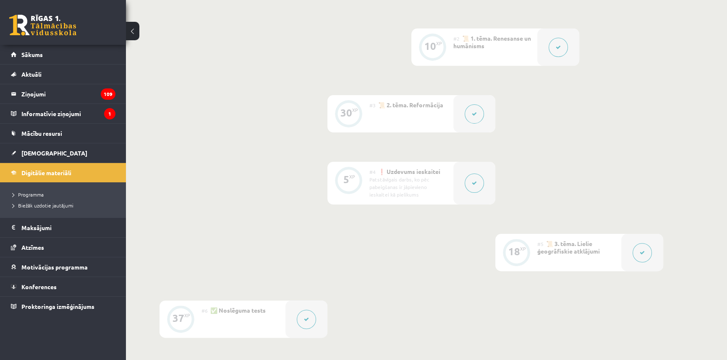
click at [304, 315] on button at bounding box center [306, 319] width 19 height 19
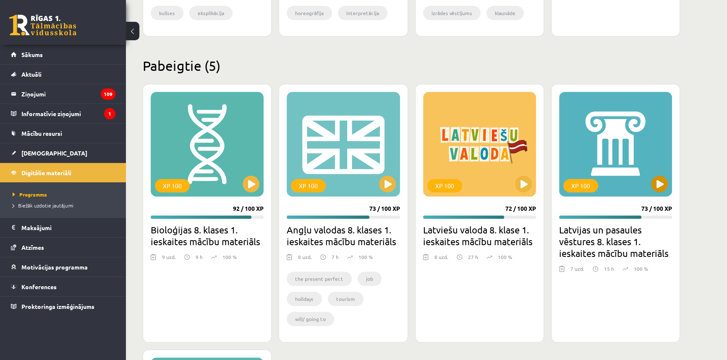
scroll to position [412, 0]
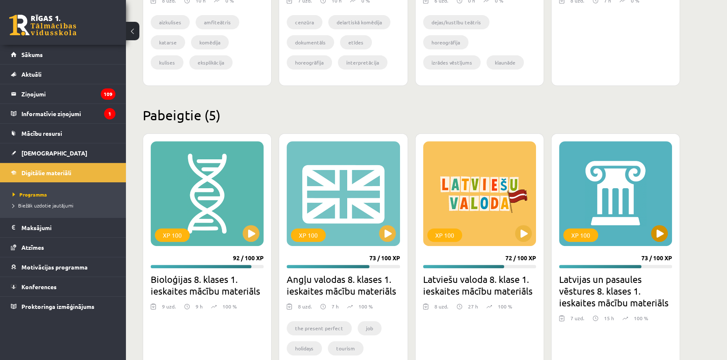
click at [610, 193] on div "XP 100" at bounding box center [615, 193] width 113 height 105
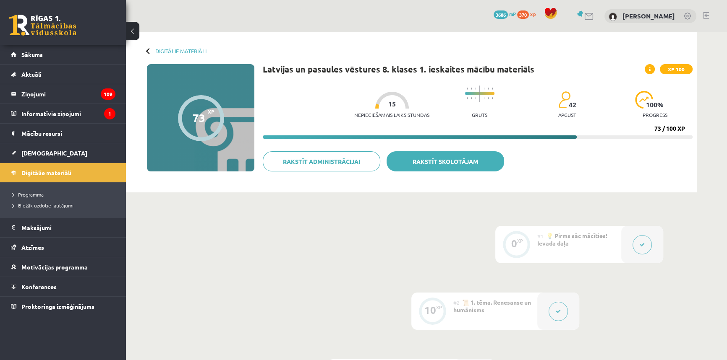
click at [432, 166] on link "Rakstīt skolotājam" at bounding box center [444, 161] width 117 height 20
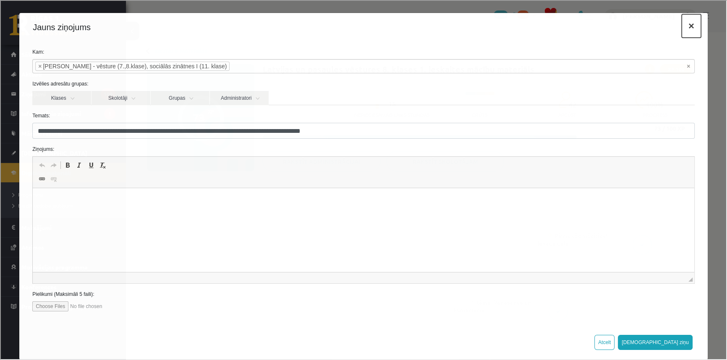
click at [682, 27] on button "×" at bounding box center [690, 24] width 19 height 23
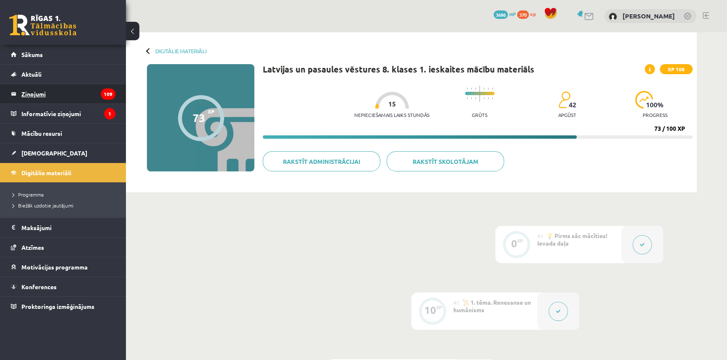
click at [94, 94] on legend "Ziņojumi 109" at bounding box center [68, 93] width 94 height 19
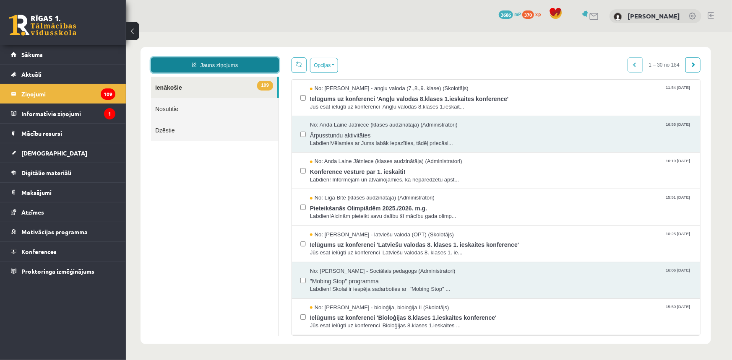
click at [183, 63] on link "Jauns ziņojums" at bounding box center [215, 64] width 128 height 15
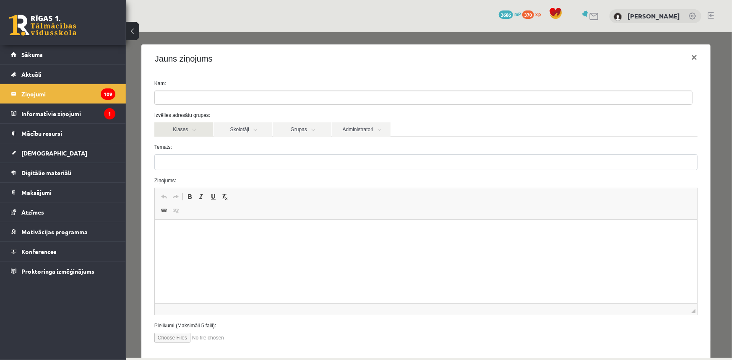
click at [194, 125] on link "Klases" at bounding box center [183, 129] width 59 height 14
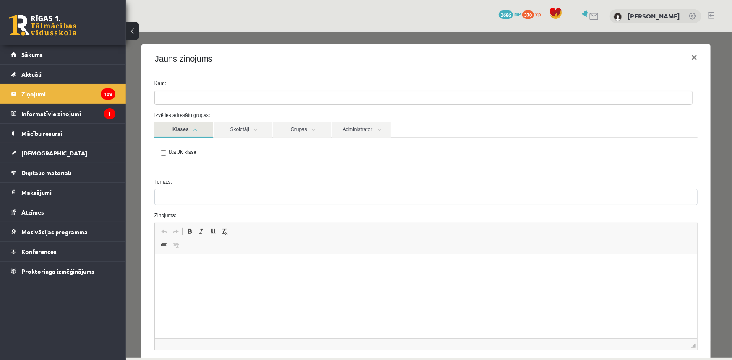
click at [194, 125] on link "Klases" at bounding box center [183, 130] width 59 height 16
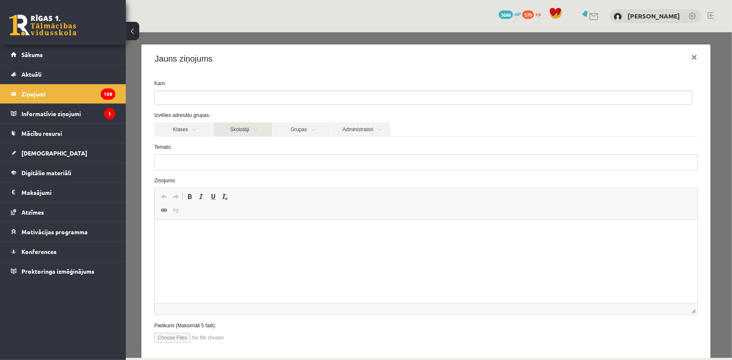
click at [243, 129] on link "Skolotāji" at bounding box center [242, 129] width 59 height 14
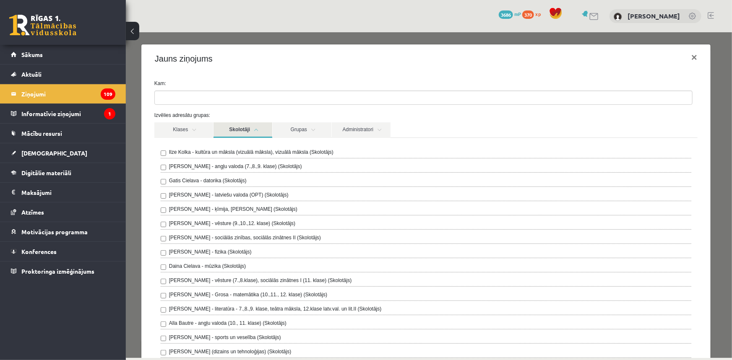
click at [243, 129] on link "Skolotāji" at bounding box center [242, 130] width 59 height 16
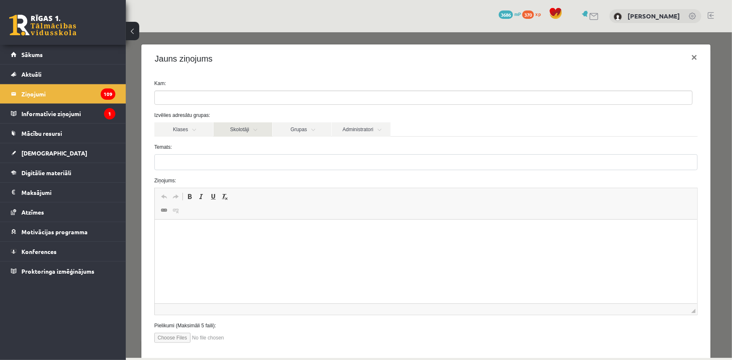
click at [243, 126] on link "Skolotāji" at bounding box center [242, 129] width 59 height 14
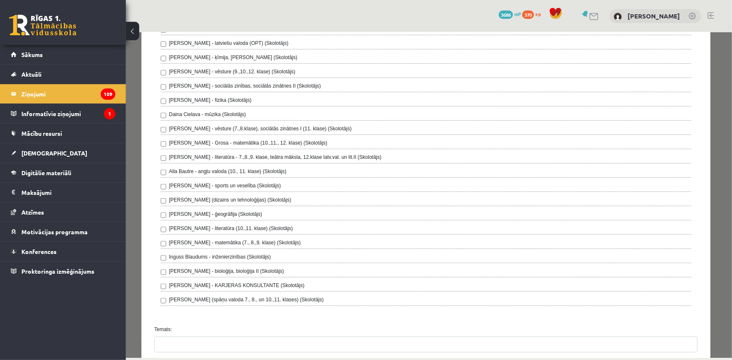
scroll to position [152, 0]
click at [157, 130] on div "Ilze Kolka - kultūra un māksla (vizuālā māksla), vizuālā māksla (Skolotājs) Lai…" at bounding box center [425, 151] width 543 height 333
click at [135, 320] on div "**********" at bounding box center [428, 195] width 606 height 326
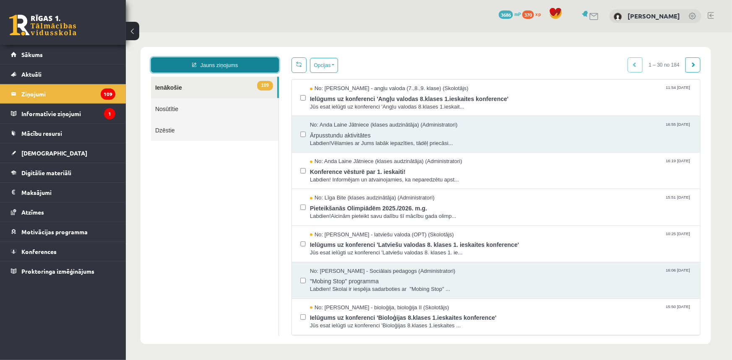
click at [233, 69] on link "Jauns ziņojums" at bounding box center [215, 64] width 128 height 15
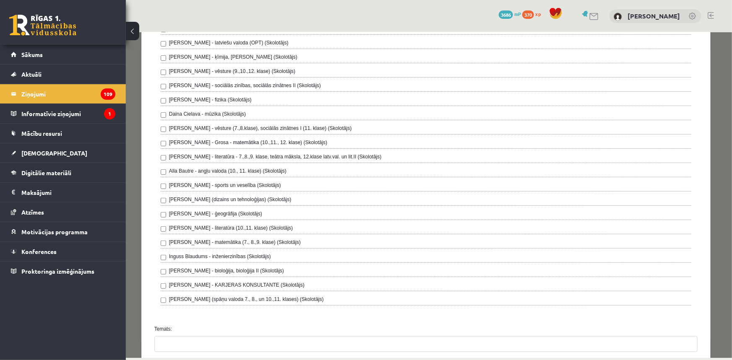
scroll to position [0, 0]
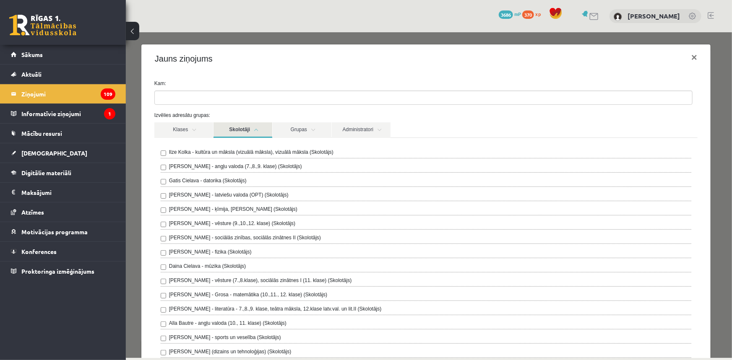
click at [263, 129] on link "Skolotāji" at bounding box center [242, 130] width 59 height 16
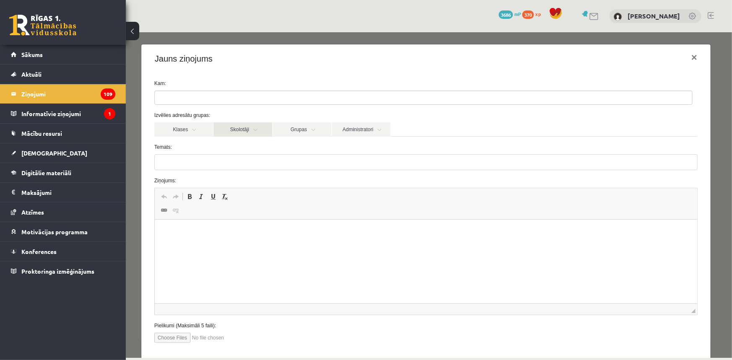
click at [243, 129] on link "Skolotāji" at bounding box center [242, 129] width 59 height 14
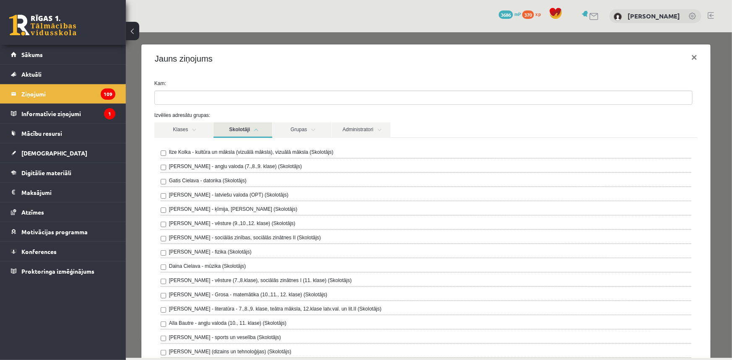
click at [199, 279] on label "[PERSON_NAME] - vēsture (7.,8.klase), sociālās zinātnes I (11. klase) (Skolotāj…" at bounding box center [260, 281] width 183 height 8
click at [183, 282] on label "[PERSON_NAME] - vēsture (7.,8.klase), sociālās zinātnes I (11. klase) (Skolotāj…" at bounding box center [260, 281] width 183 height 8
click at [261, 130] on link "Skolotāji" at bounding box center [242, 130] width 59 height 16
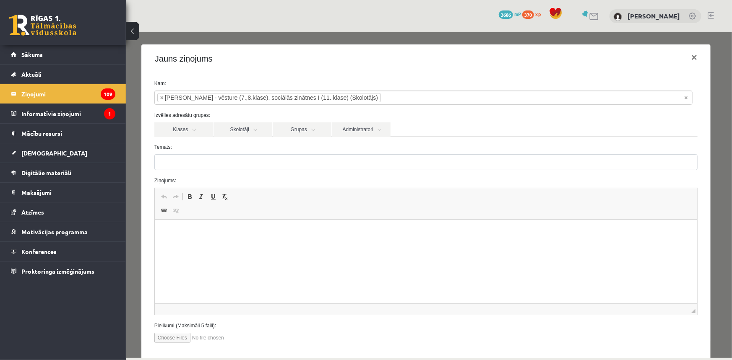
click at [261, 149] on label "Temats:" at bounding box center [426, 147] width 556 height 8
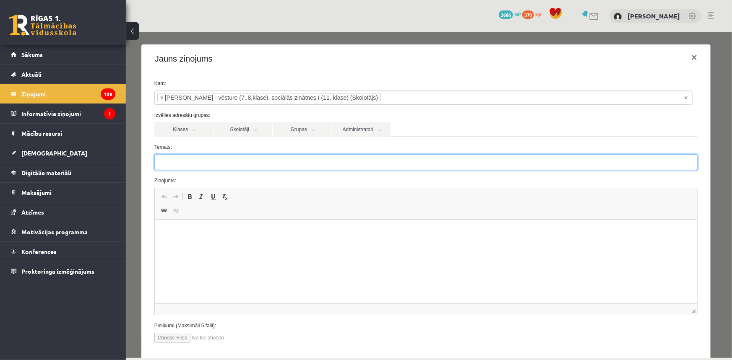
click at [261, 154] on input "Temats:" at bounding box center [425, 162] width 543 height 16
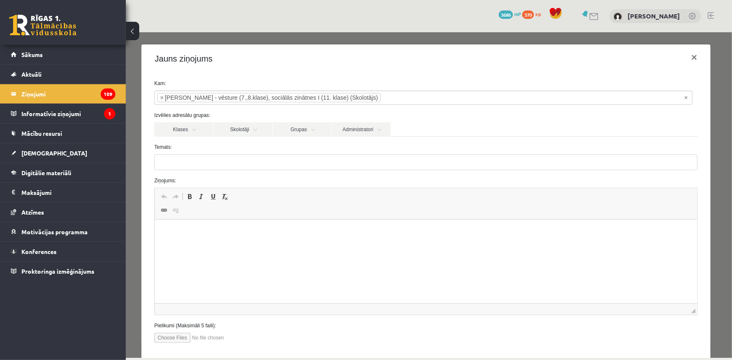
click at [262, 153] on div "Temats:" at bounding box center [426, 156] width 556 height 27
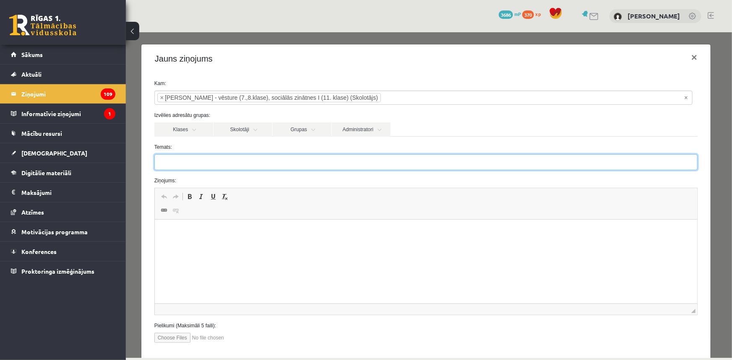
click at [264, 158] on input "Temats:" at bounding box center [425, 162] width 543 height 16
type input "**********"
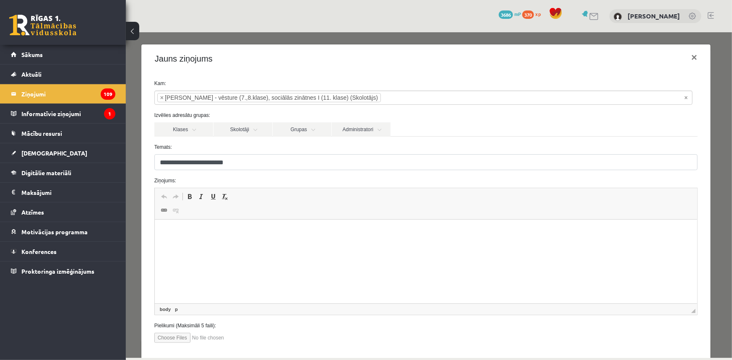
click at [242, 245] on html at bounding box center [425, 233] width 543 height 26
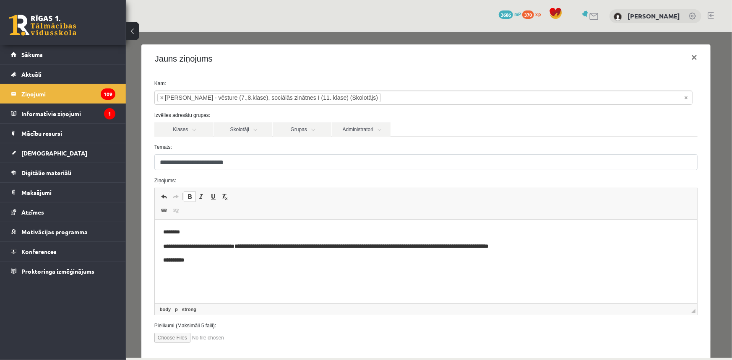
click at [188, 196] on span at bounding box center [189, 196] width 7 height 7
click at [177, 259] on p "*" at bounding box center [423, 260] width 521 height 9
drag, startPoint x: 170, startPoint y: 265, endPoint x: 162, endPoint y: 262, distance: 8.1
click at [162, 262] on html "**********" at bounding box center [425, 247] width 543 height 54
click at [186, 195] on span at bounding box center [189, 196] width 7 height 7
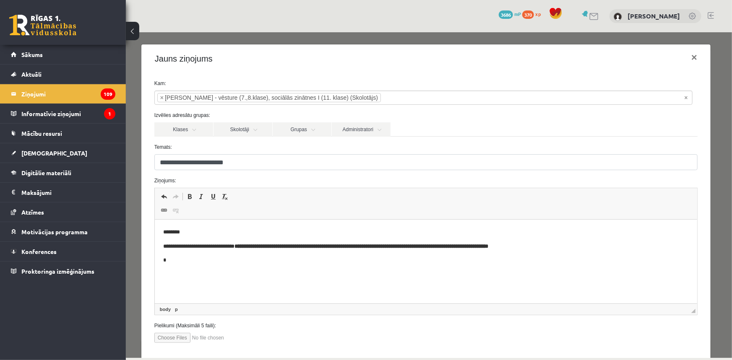
click at [174, 262] on p "*" at bounding box center [423, 260] width 521 height 9
click at [340, 263] on p "**********" at bounding box center [423, 260] width 521 height 9
click at [385, 266] on html "**********" at bounding box center [425, 247] width 543 height 54
click at [385, 265] on p "**********" at bounding box center [423, 269] width 521 height 26
drag, startPoint x: 250, startPoint y: 299, endPoint x: 250, endPoint y: 295, distance: 4.2
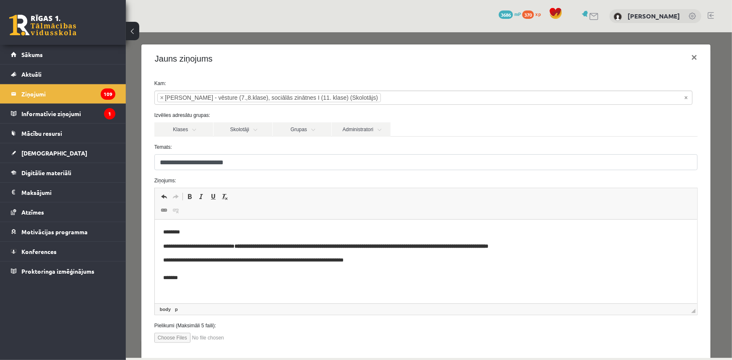
click at [249, 291] on html "**********" at bounding box center [425, 255] width 543 height 71
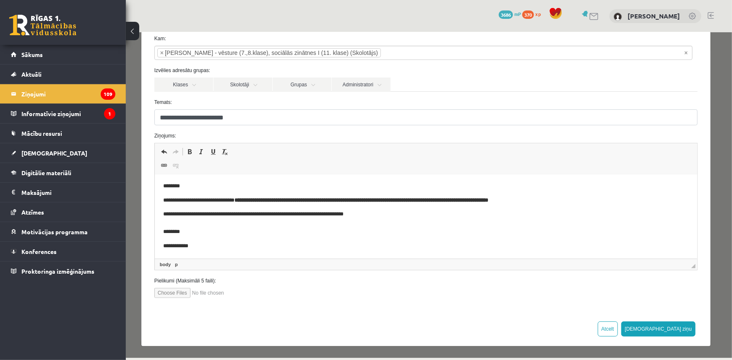
scroll to position [6, 0]
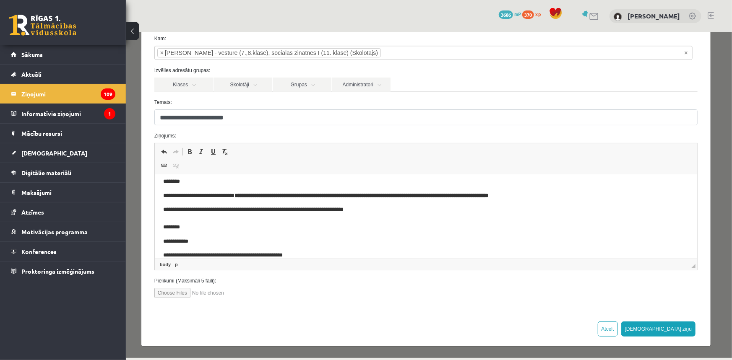
drag, startPoint x: 269, startPoint y: 254, endPoint x: 310, endPoint y: 417, distance: 167.8
click at [269, 254] on p "**********" at bounding box center [420, 255] width 515 height 9
click at [300, 250] on body "**********" at bounding box center [426, 218] width 526 height 83
click at [259, 256] on p "**********" at bounding box center [420, 255] width 515 height 9
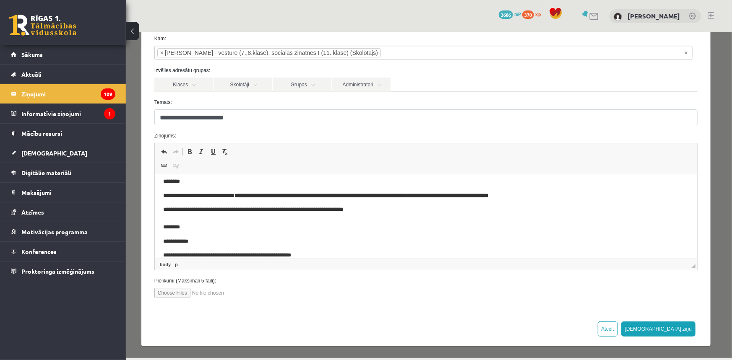
click at [335, 252] on p "**********" at bounding box center [420, 255] width 515 height 9
click at [335, 251] on p "**********" at bounding box center [420, 255] width 515 height 9
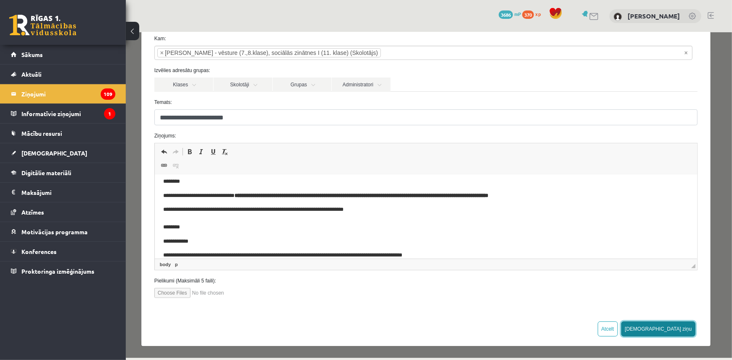
click at [675, 326] on button "Sūtīt ziņu" at bounding box center [658, 328] width 75 height 15
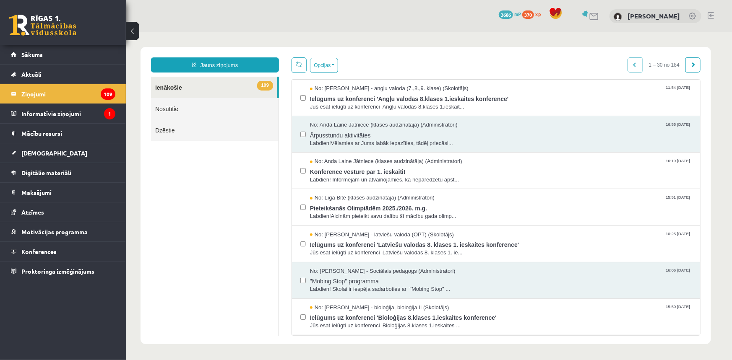
scroll to position [0, 0]
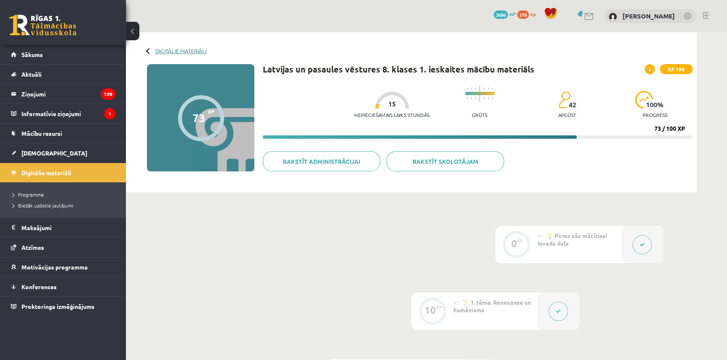
click at [185, 49] on link "Digitālie materiāli" at bounding box center [180, 51] width 51 height 6
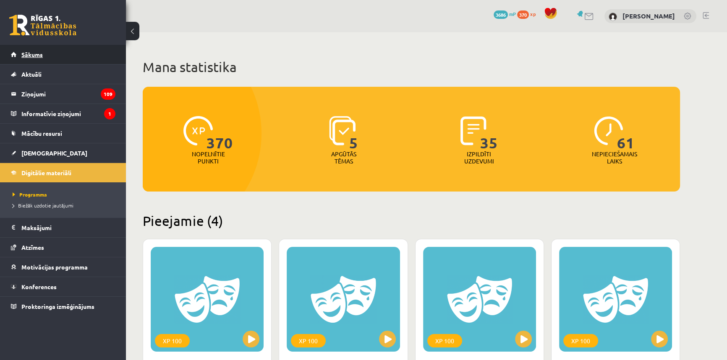
click at [62, 53] on link "Sākums" at bounding box center [63, 54] width 104 height 19
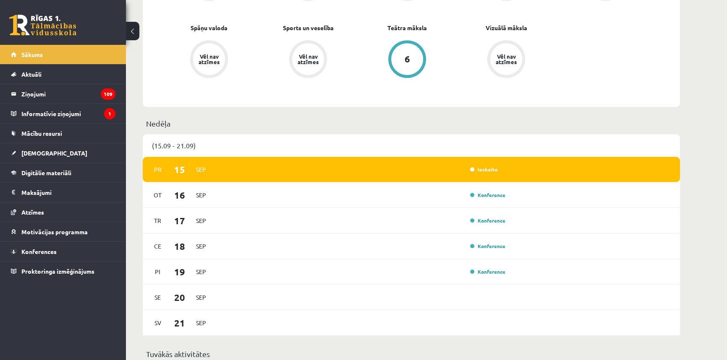
scroll to position [534, 0]
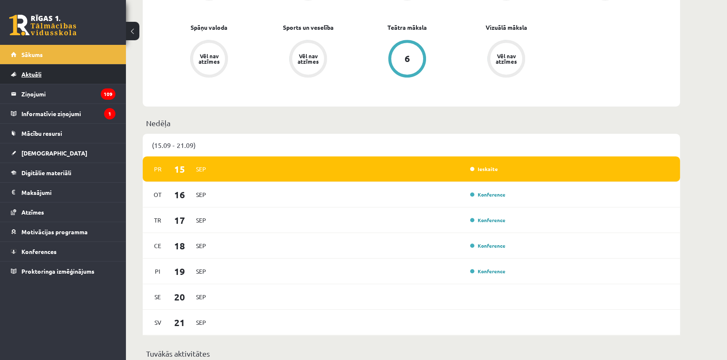
click at [50, 77] on link "Aktuāli" at bounding box center [63, 74] width 104 height 19
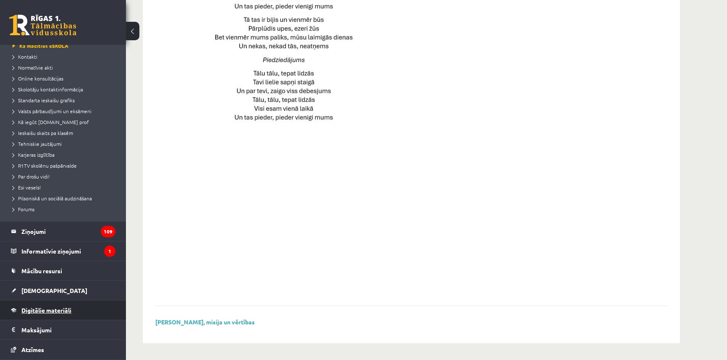
scroll to position [108, 0]
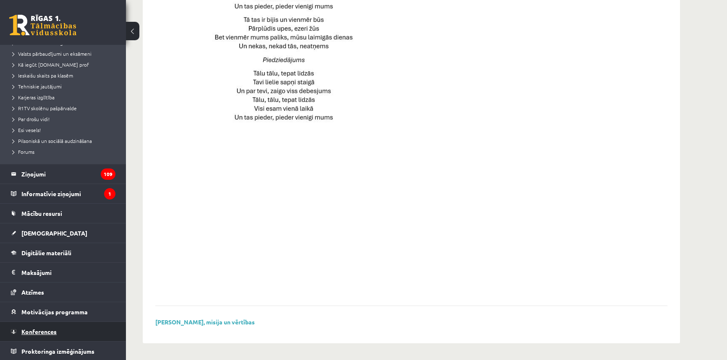
click at [44, 333] on span "Konferences" at bounding box center [38, 332] width 35 height 8
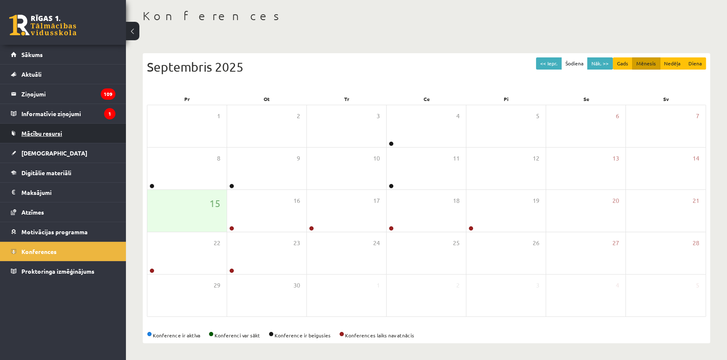
scroll to position [2, 0]
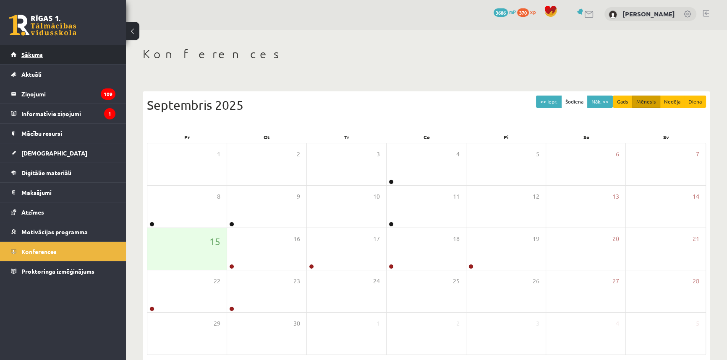
click at [57, 59] on link "Sākums" at bounding box center [63, 54] width 104 height 19
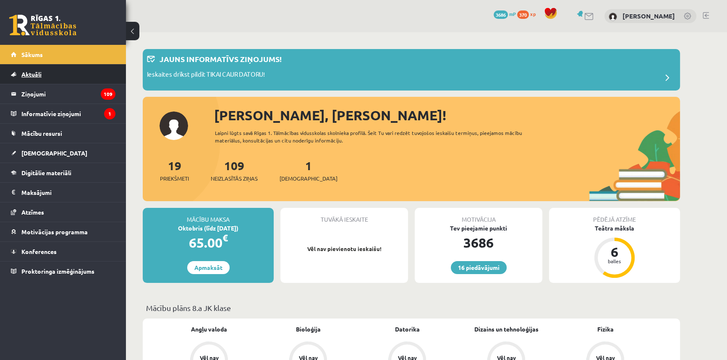
click at [50, 72] on link "Aktuāli" at bounding box center [63, 74] width 104 height 19
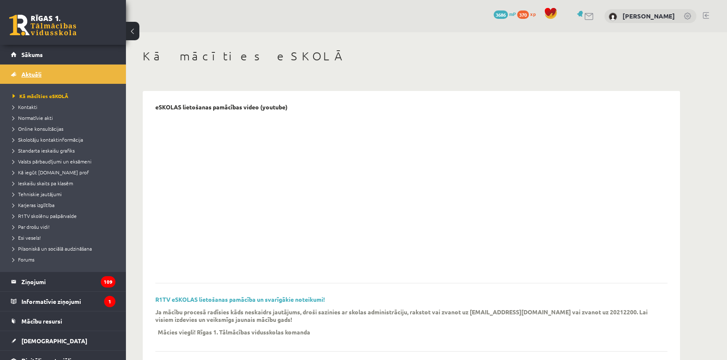
click at [50, 72] on link "Aktuāli" at bounding box center [63, 74] width 104 height 19
click at [58, 287] on legend "Ziņojumi 109" at bounding box center [68, 281] width 94 height 19
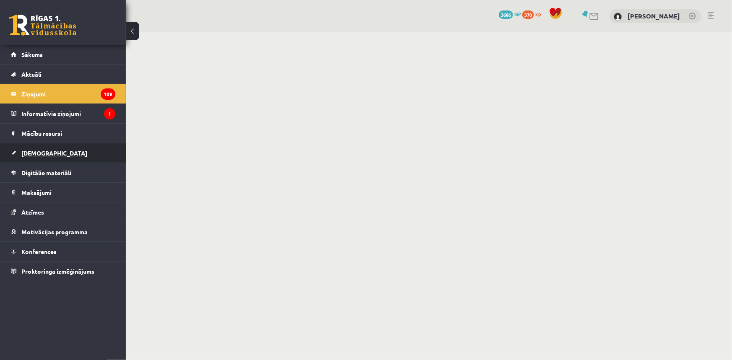
click at [58, 154] on link "[DEMOGRAPHIC_DATA]" at bounding box center [63, 152] width 104 height 19
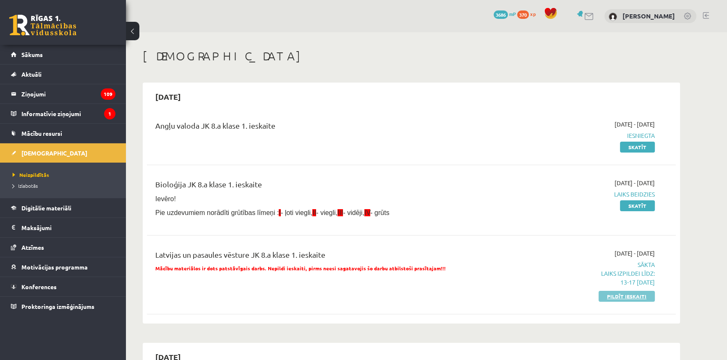
click at [605, 300] on link "Pildīt ieskaiti" at bounding box center [626, 296] width 56 height 11
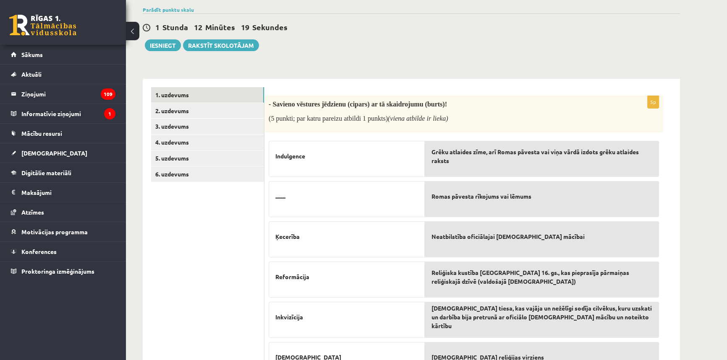
scroll to position [114, 0]
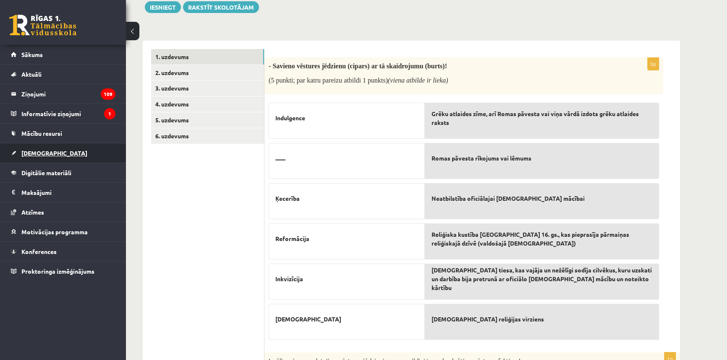
click at [83, 149] on link "[DEMOGRAPHIC_DATA]" at bounding box center [63, 152] width 104 height 19
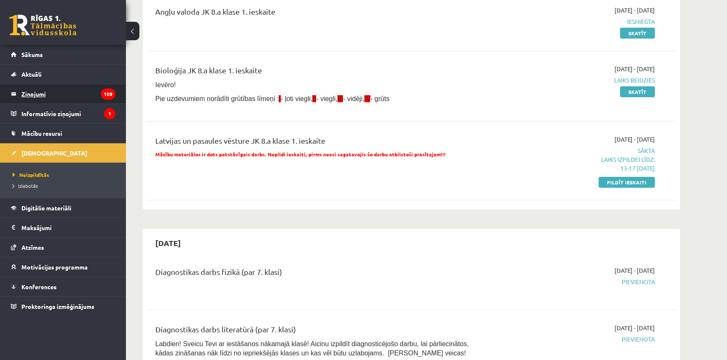
click at [61, 90] on legend "Ziņojumi 109" at bounding box center [68, 93] width 94 height 19
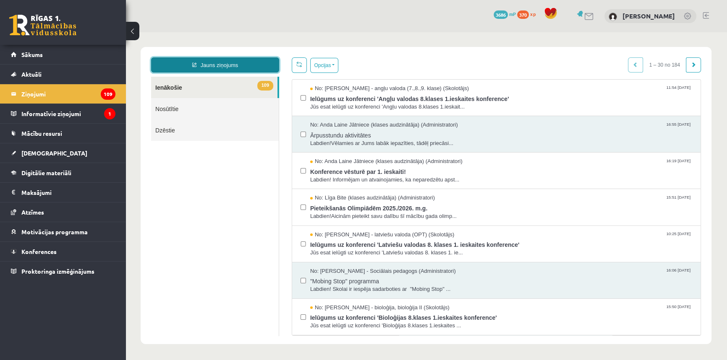
click at [214, 69] on link "Jauns ziņojums" at bounding box center [215, 64] width 128 height 15
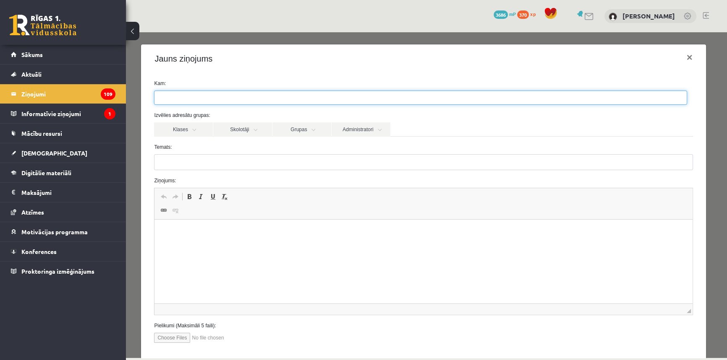
click at [420, 102] on ul at bounding box center [420, 97] width 532 height 13
click at [420, 68] on div "Jauns ziņojums ×" at bounding box center [423, 58] width 564 height 29
click at [67, 59] on link "Sākums" at bounding box center [63, 54] width 104 height 19
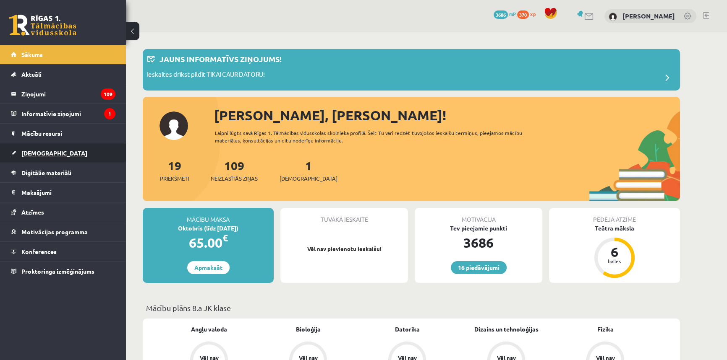
click at [68, 149] on link "[DEMOGRAPHIC_DATA]" at bounding box center [63, 152] width 104 height 19
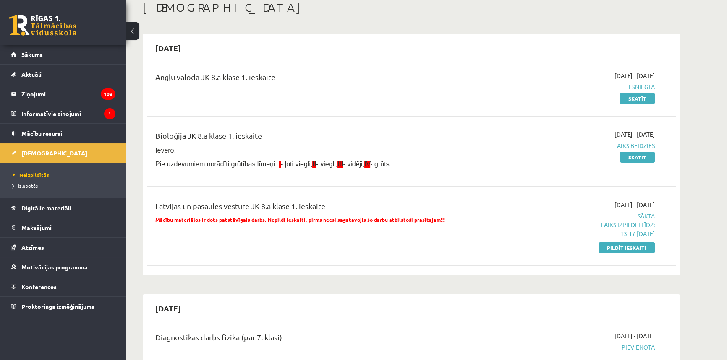
scroll to position [76, 0]
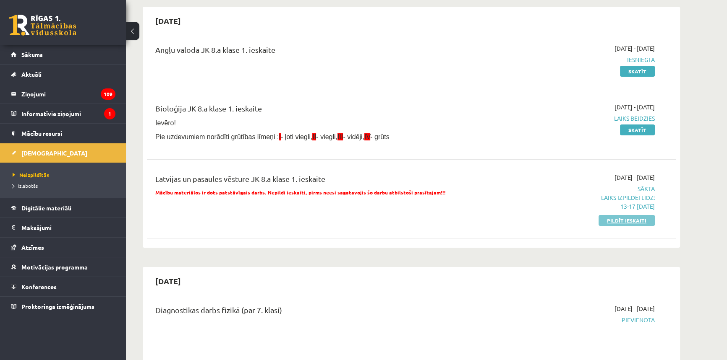
click at [608, 216] on link "Pildīt ieskaiti" at bounding box center [626, 220] width 56 height 11
click at [423, 38] on div "Angļu valoda JK 8.a klase 1. ieskaite 2025-09-01 - 2025-09-15 Iesniegta Skatīt" at bounding box center [411, 60] width 529 height 48
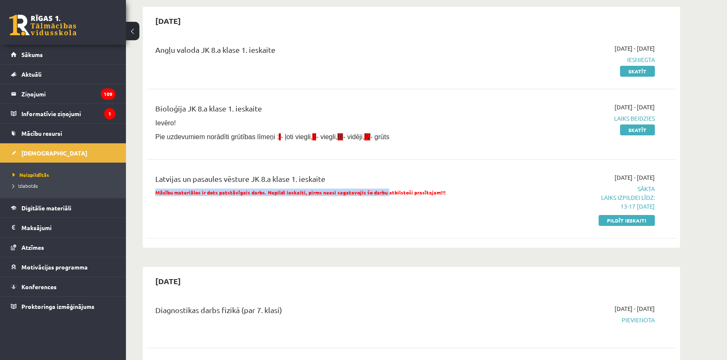
drag, startPoint x: 149, startPoint y: 194, endPoint x: 382, endPoint y: 193, distance: 233.3
click at [382, 193] on div "Latvijas un pasaules vēsture JK 8.a klase 1. ieskaite Mācību materiālos ir dots…" at bounding box center [319, 199] width 341 height 52
click at [337, 214] on div "Latvijas un pasaules vēsture JK 8.a klase 1. ieskaite Mācību materiālos ir dots…" at bounding box center [319, 199] width 341 height 52
drag, startPoint x: 151, startPoint y: 193, endPoint x: 197, endPoint y: 194, distance: 45.3
click at [197, 194] on div "Latvijas un pasaules vēsture JK 8.a klase 1. ieskaite Mācību materiālos ir dots…" at bounding box center [319, 199] width 341 height 52
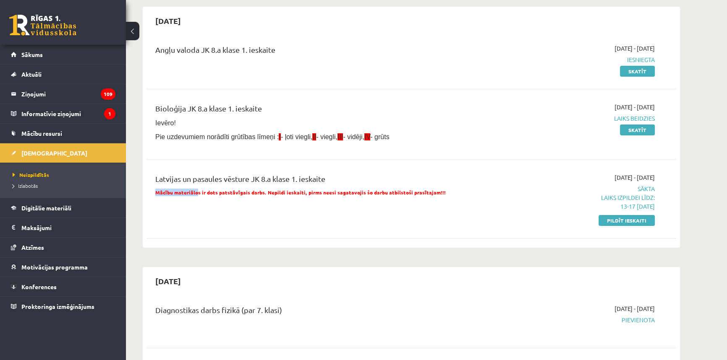
click at [197, 194] on p "Mācību materiālos ir dots patstāvīgais darbs. Nepildi ieskaiti, pirms neesi sag…" at bounding box center [319, 193] width 329 height 8
click at [224, 232] on div "Angļu valoda JK 8.a klase 1. ieskaite 2025-09-01 - 2025-09-15 Iesniegta Skatīt …" at bounding box center [411, 140] width 529 height 208
click at [608, 219] on link "Pildīt ieskaiti" at bounding box center [626, 220] width 56 height 11
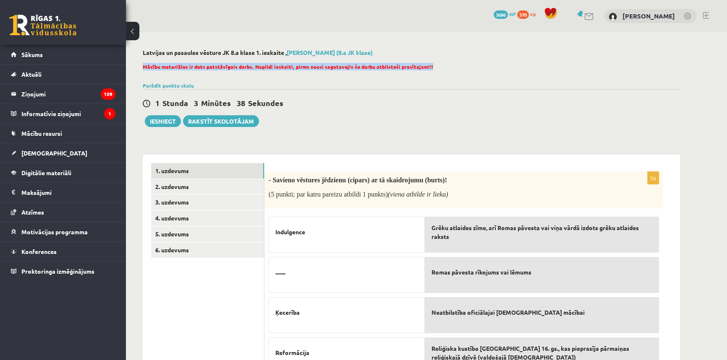
drag, startPoint x: 140, startPoint y: 65, endPoint x: 441, endPoint y: 68, distance: 301.3
copy span "Mācību materiālos ir dots patstāvīgais darbs. Nepildi ieskaiti, pirms neesi sag…"
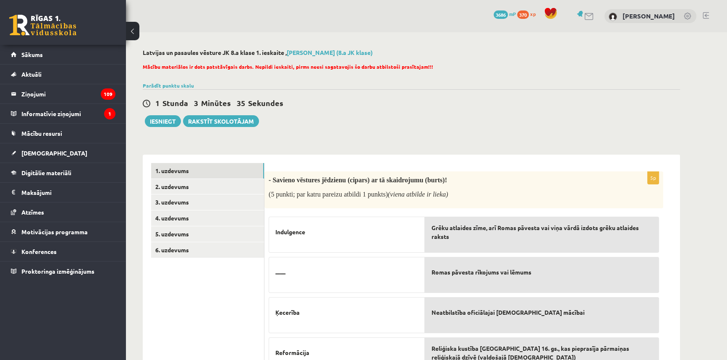
click at [334, 24] on div "0 Dāvanas 3686 mP 370 xp [PERSON_NAME]" at bounding box center [426, 16] width 601 height 32
click at [174, 240] on link "5. uzdevums" at bounding box center [207, 235] width 113 height 16
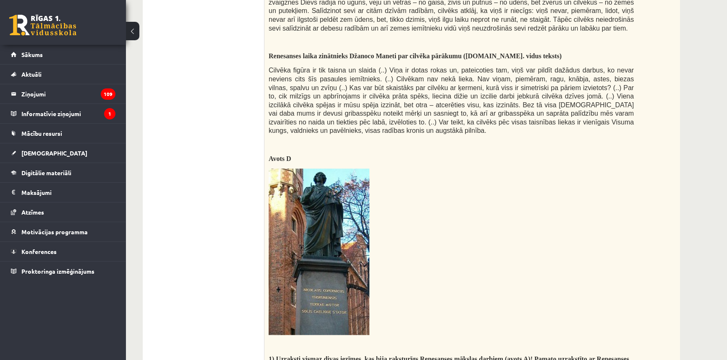
scroll to position [1373, 0]
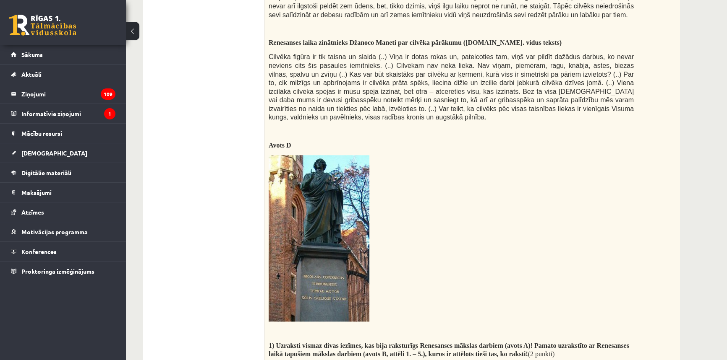
click at [354, 209] on img at bounding box center [319, 238] width 101 height 167
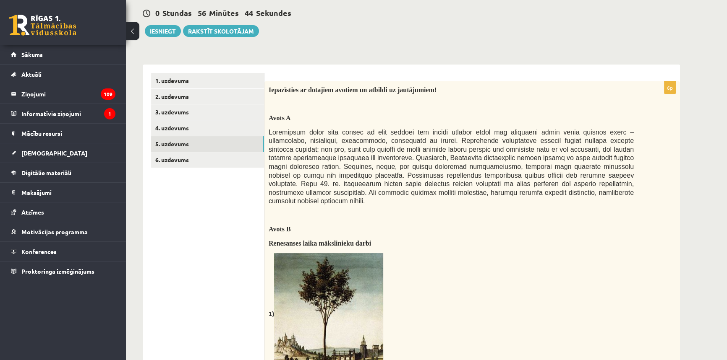
scroll to position [23, 0]
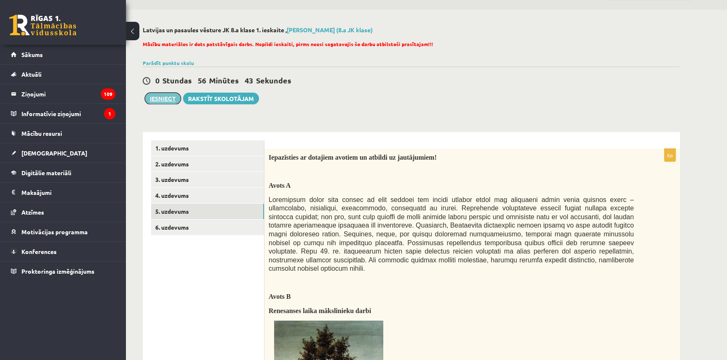
click at [166, 96] on button "Iesniegt" at bounding box center [163, 99] width 36 height 12
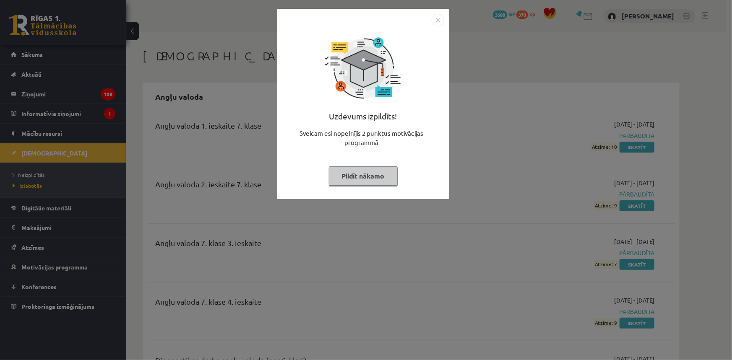
click at [436, 21] on img "Close" at bounding box center [438, 20] width 13 height 13
